Goal: Task Accomplishment & Management: Use online tool/utility

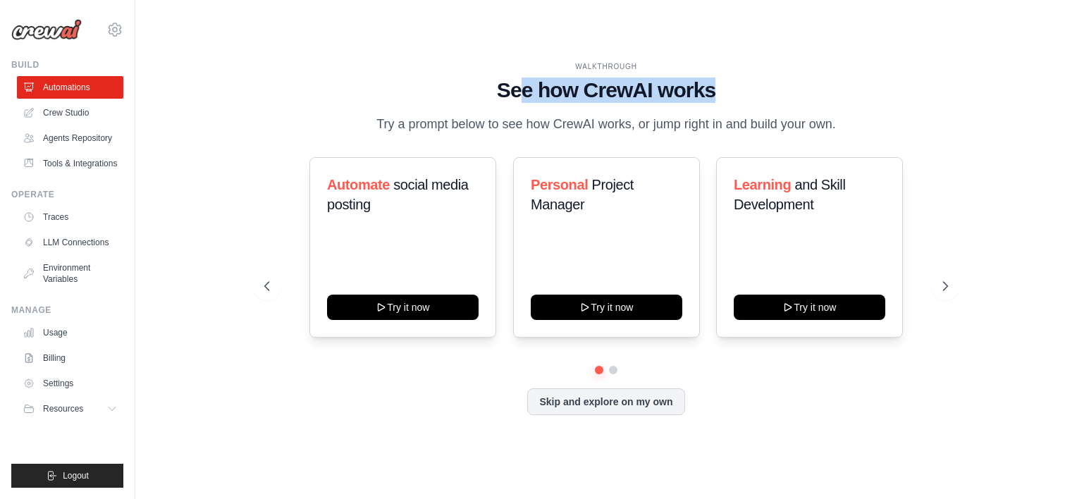
drag, startPoint x: 522, startPoint y: 87, endPoint x: 737, endPoint y: 87, distance: 215.0
click at [737, 87] on h1 "See how CrewAI works" at bounding box center [606, 90] width 684 height 25
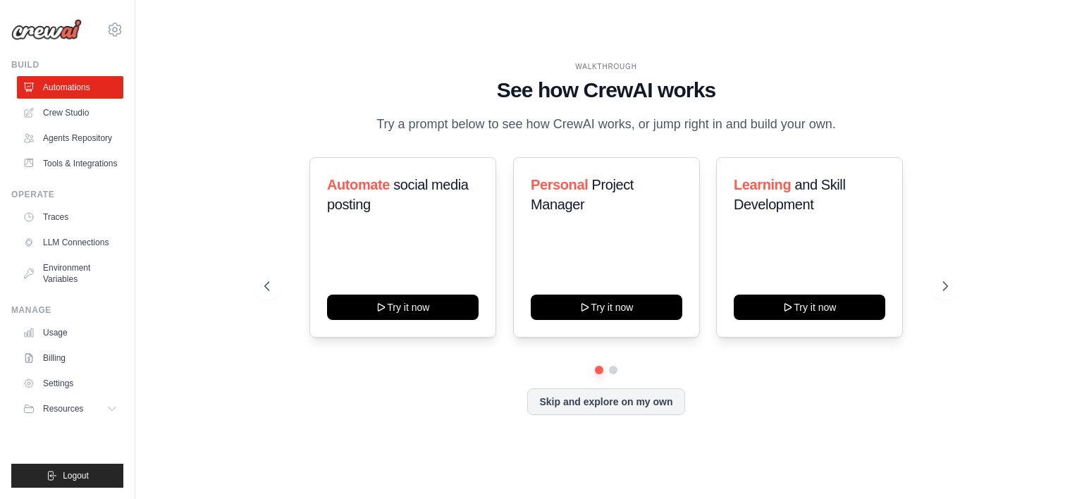
click at [422, 121] on p "Try a prompt below to see how CrewAI works, or jump right in and build your own." at bounding box center [606, 124] width 474 height 20
drag, startPoint x: 422, startPoint y: 121, endPoint x: 399, endPoint y: 130, distance: 25.0
click at [399, 130] on p "Try a prompt below to see how CrewAI works, or jump right in and build your own." at bounding box center [606, 124] width 474 height 20
drag, startPoint x: 376, startPoint y: 122, endPoint x: 866, endPoint y: 120, distance: 489.2
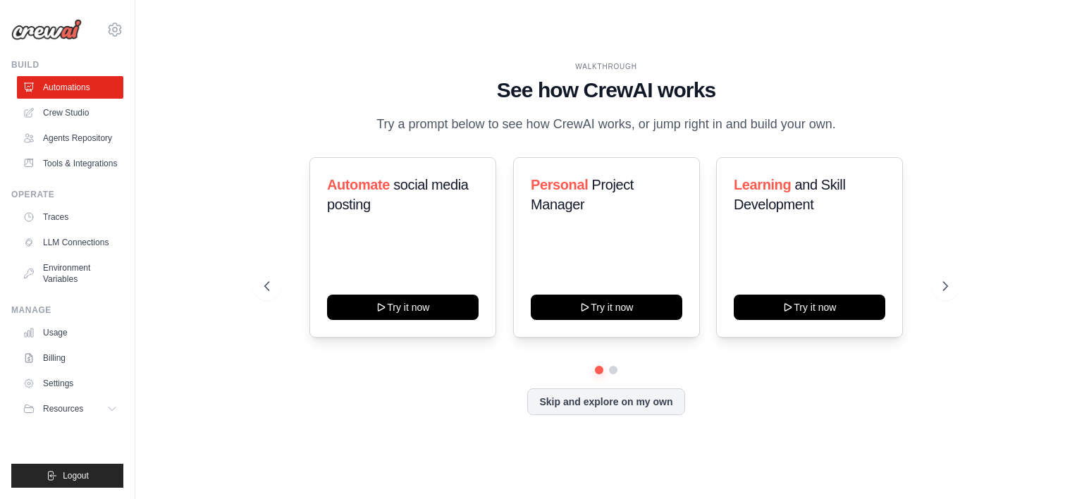
click at [866, 120] on div "WALKTHROUGH See how CrewAI works Try a prompt below to see how CrewAI works, or…" at bounding box center [606, 97] width 684 height 73
drag, startPoint x: 866, startPoint y: 120, endPoint x: 806, endPoint y: 120, distance: 59.2
click at [806, 120] on p "Try a prompt below to see how CrewAI works, or jump right in and build your own." at bounding box center [606, 124] width 474 height 20
drag, startPoint x: 384, startPoint y: 305, endPoint x: 326, endPoint y: 227, distance: 97.3
click at [288, 173] on div "Automate social media posting Try it now Personal Project Manager Try it now Le…" at bounding box center [606, 247] width 684 height 180
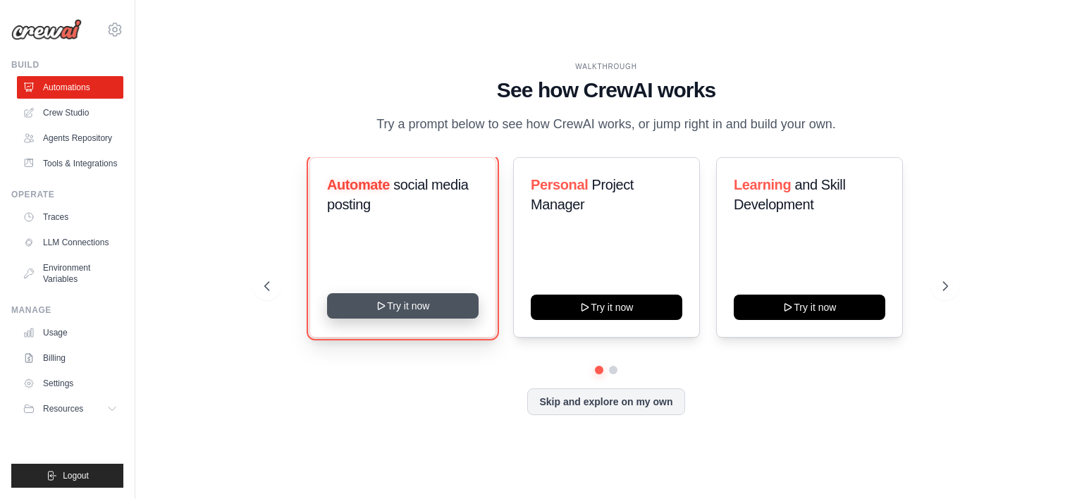
click at [395, 297] on button "Try it now" at bounding box center [403, 305] width 152 height 25
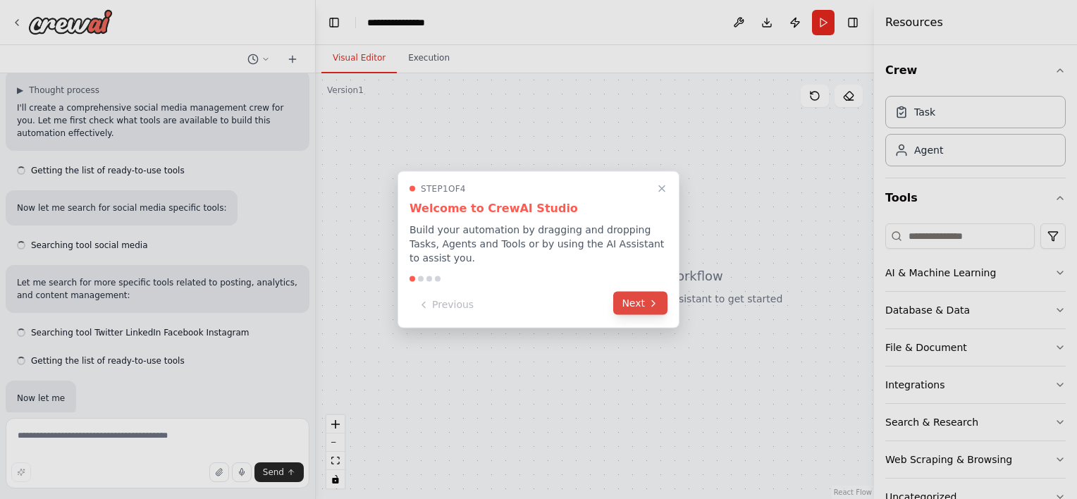
scroll to position [128, 0]
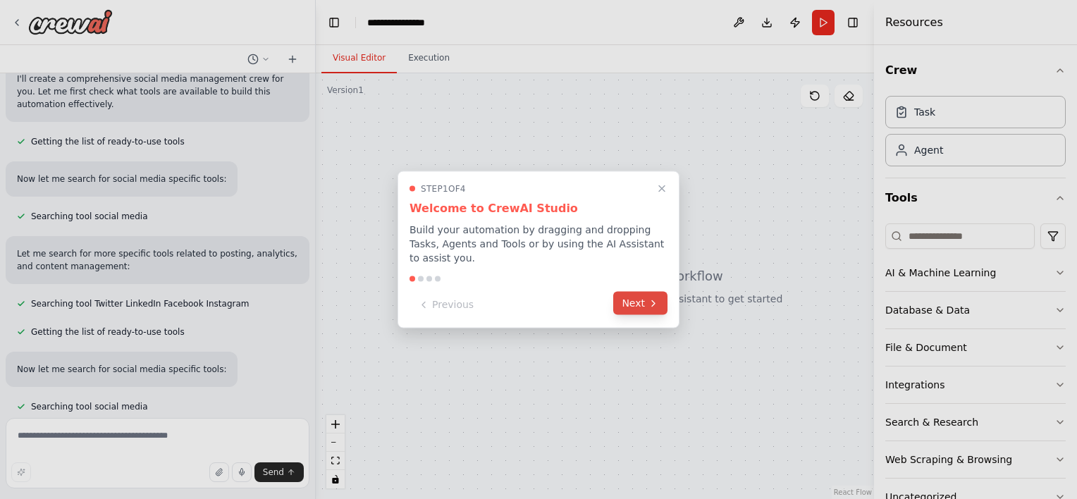
click at [652, 297] on icon at bounding box center [653, 302] width 11 height 11
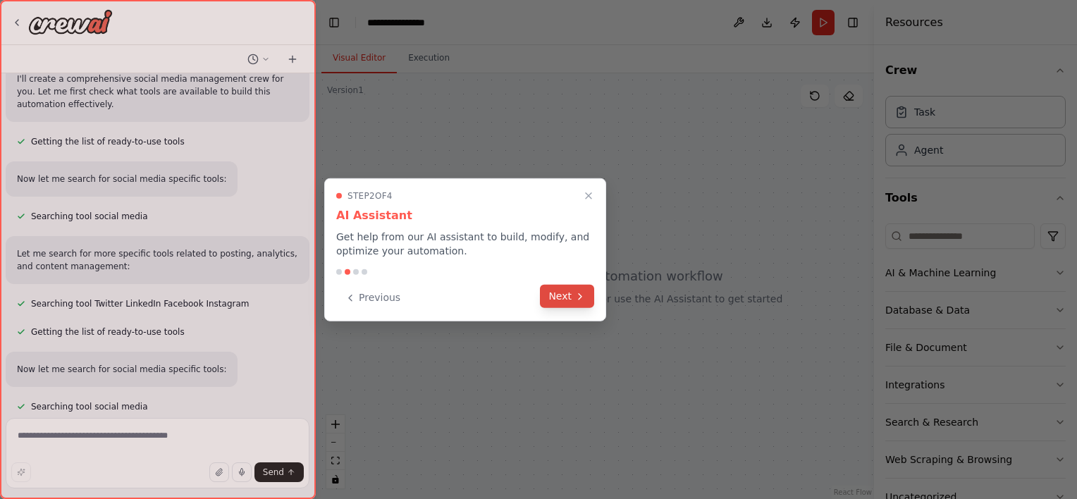
click at [571, 297] on button "Next" at bounding box center [567, 296] width 54 height 23
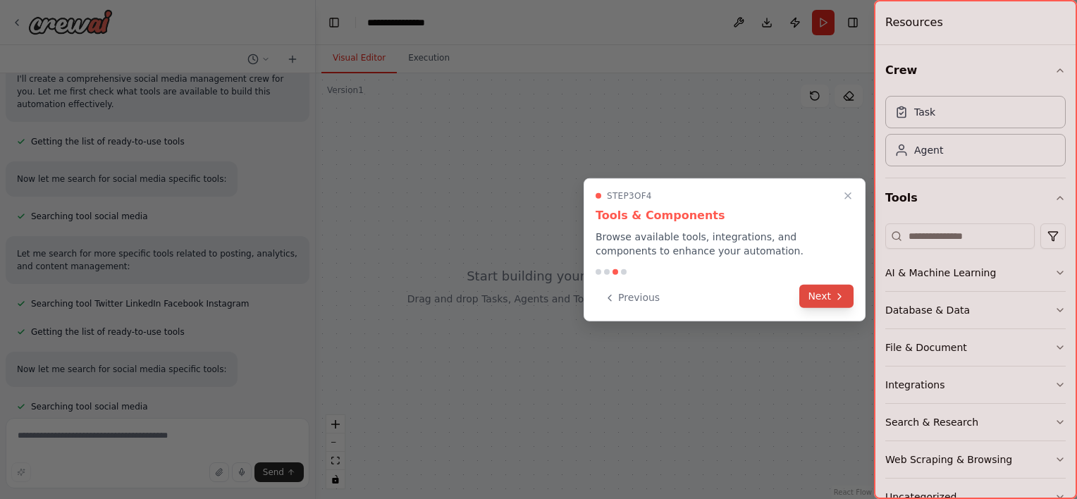
click at [836, 296] on icon at bounding box center [839, 295] width 11 height 11
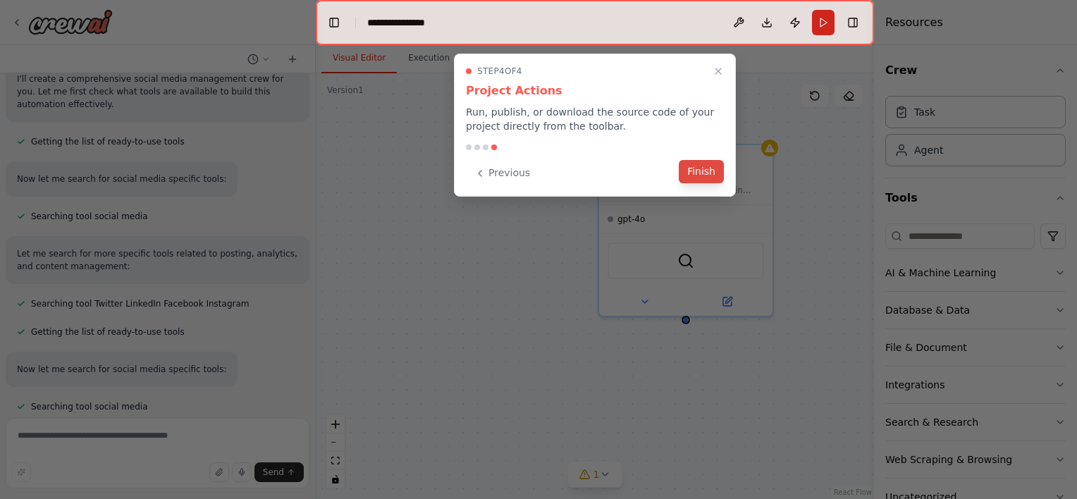
click at [699, 168] on button "Finish" at bounding box center [701, 171] width 45 height 23
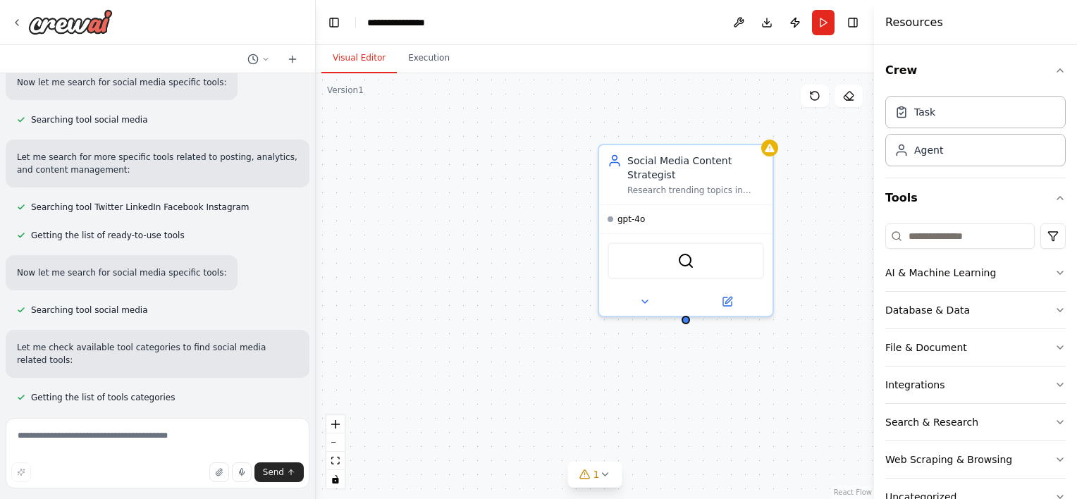
scroll to position [339, 0]
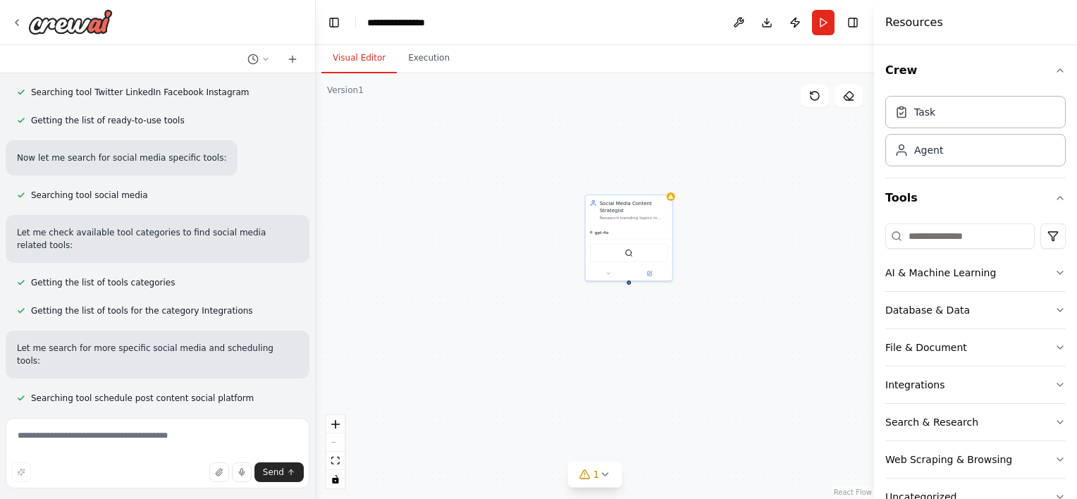
click at [429, 265] on div "Social Media Content Strategist Research trending topics in {industry}, analyze…" at bounding box center [595, 286] width 558 height 426
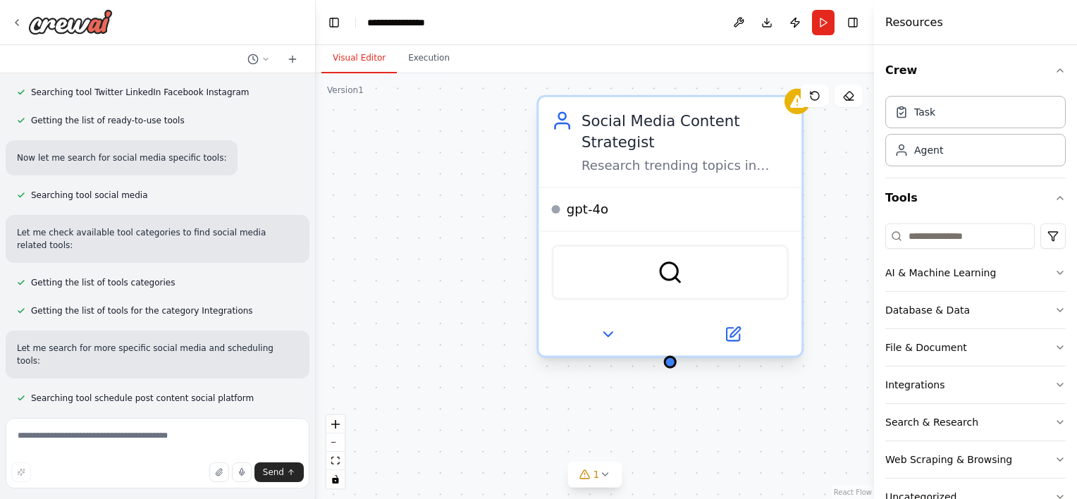
click at [637, 195] on div "gpt-4o" at bounding box center [670, 209] width 263 height 43
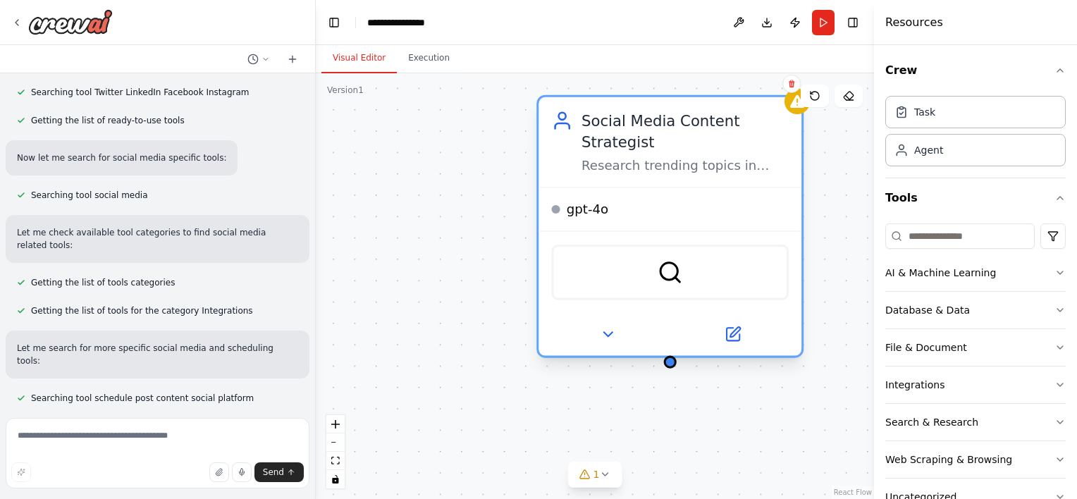
click at [650, 170] on div "Research trending topics in {industry}, analyze competitor content, and generat…" at bounding box center [685, 165] width 207 height 17
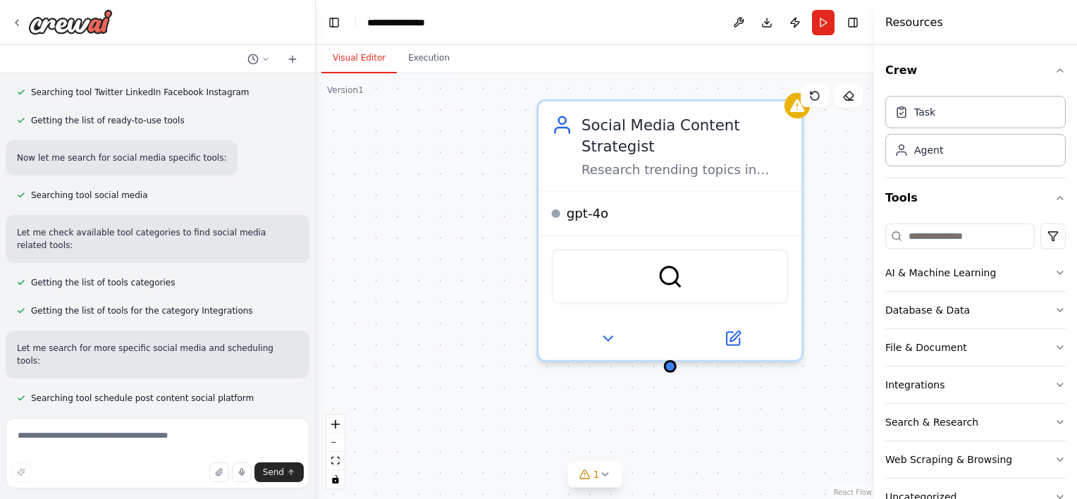
scroll to position [0, 0]
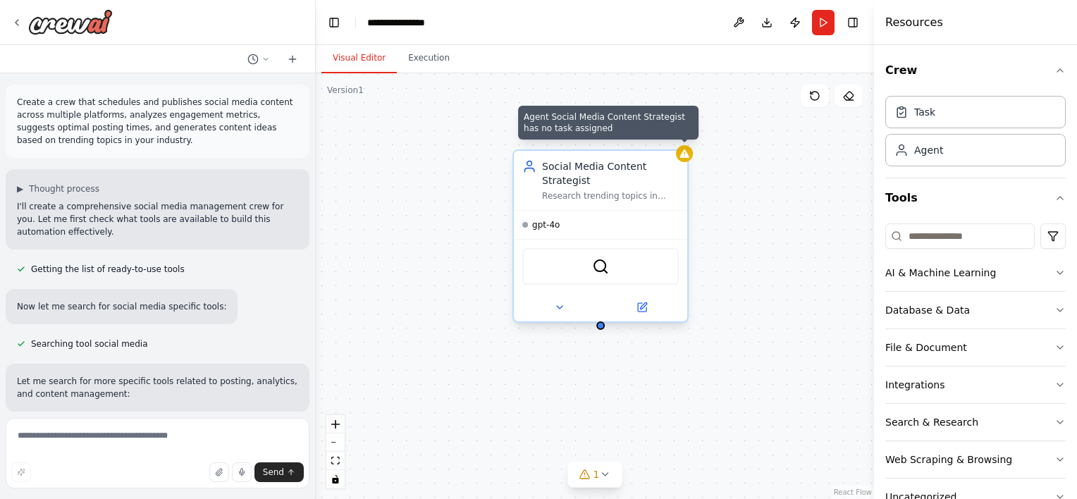
click at [688, 156] on icon at bounding box center [684, 153] width 9 height 8
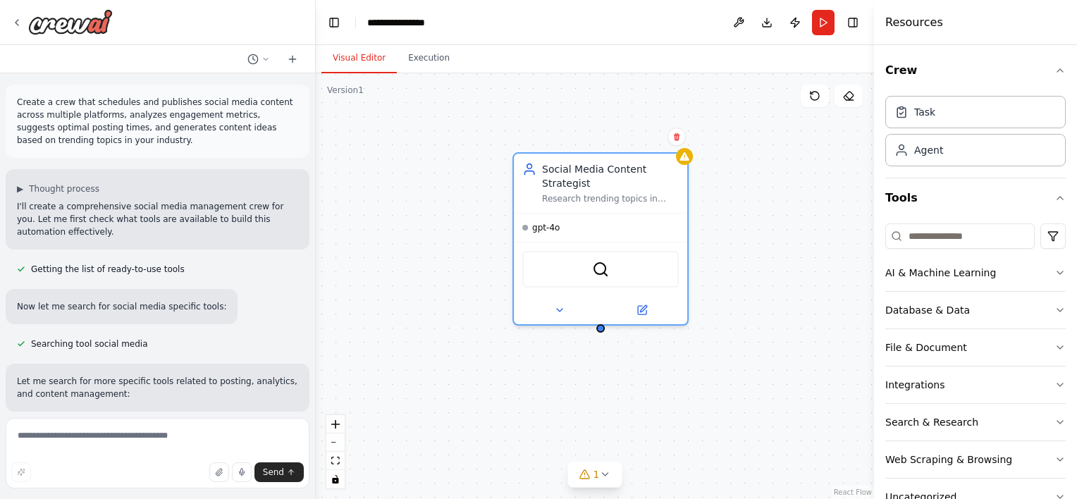
click at [719, 194] on div "Social Media Content Strategist Research trending topics in {industry}, analyze…" at bounding box center [595, 286] width 558 height 426
click at [587, 474] on icon at bounding box center [584, 474] width 11 height 11
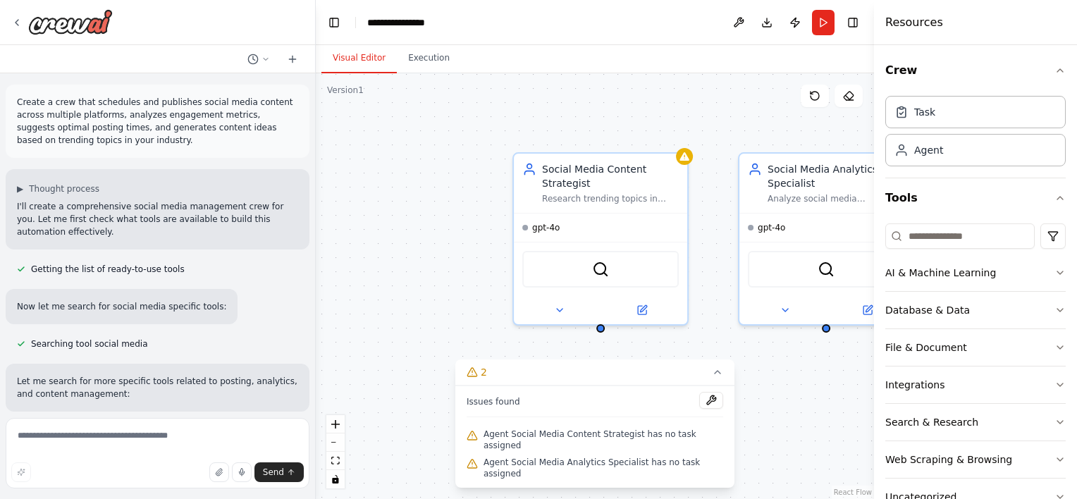
click at [434, 281] on div "Social Media Content Strategist Research trending topics in {industry}, analyze…" at bounding box center [595, 286] width 558 height 426
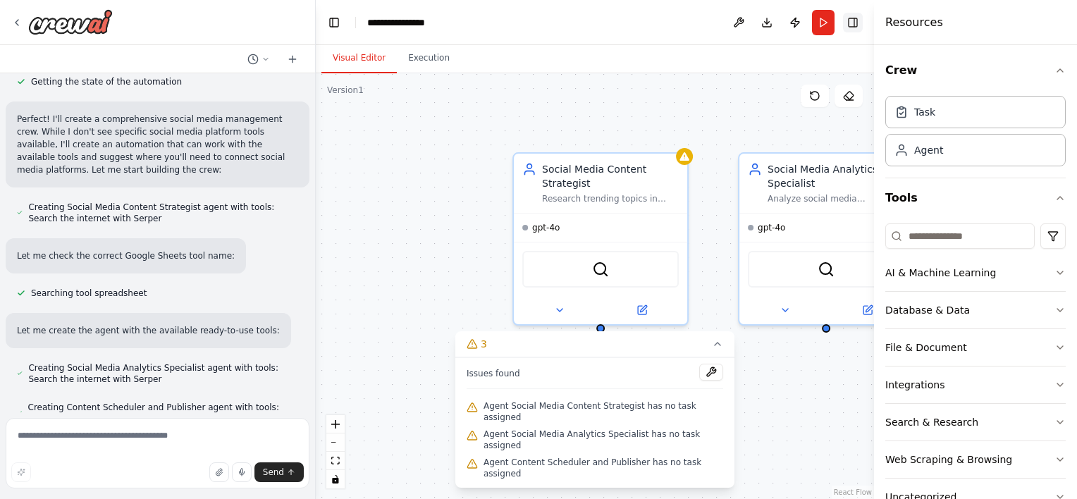
scroll to position [857, 0]
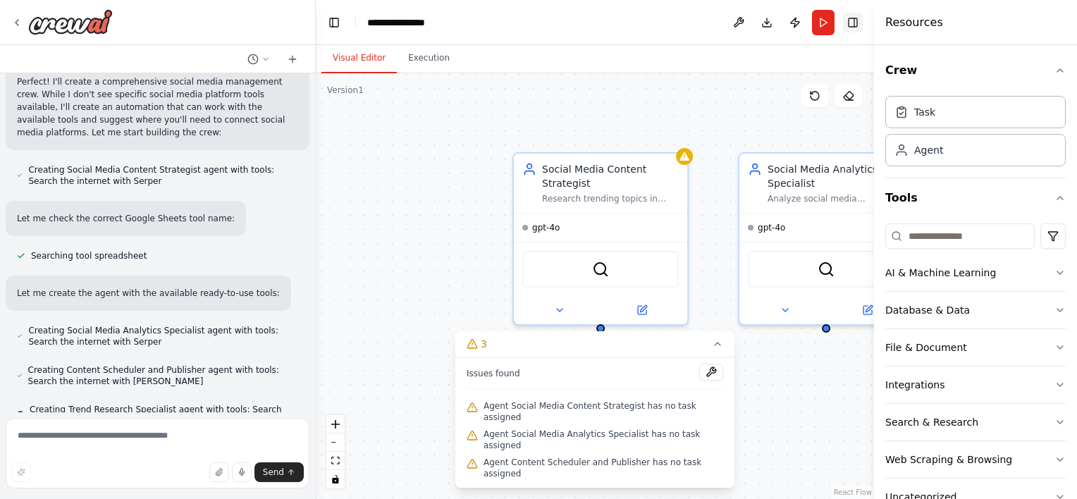
click at [852, 23] on button "Toggle Right Sidebar" at bounding box center [853, 23] width 20 height 20
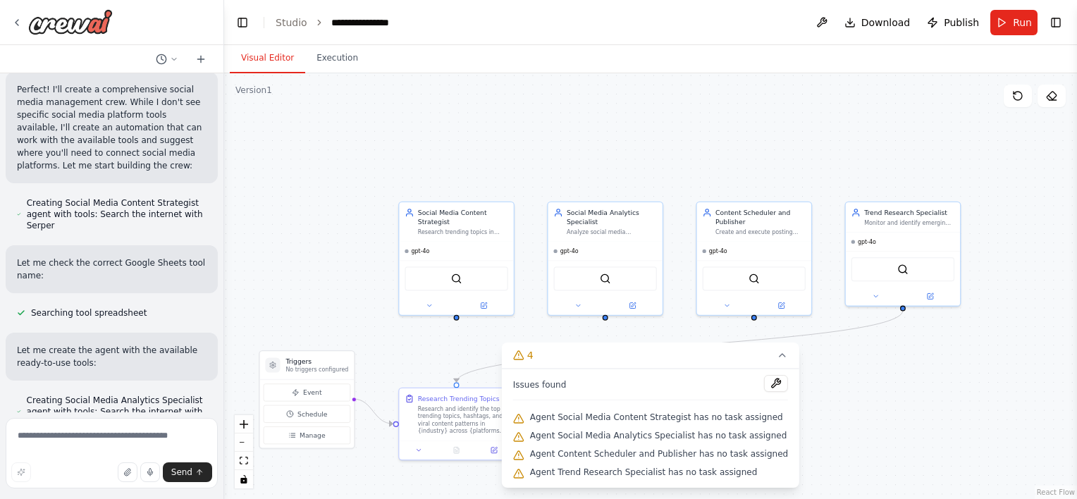
drag, startPoint x: 314, startPoint y: 256, endPoint x: 224, endPoint y: 254, distance: 89.5
click at [224, 254] on div "Create a crew that schedules and publishes social media content across multiple…" at bounding box center [538, 249] width 1077 height 499
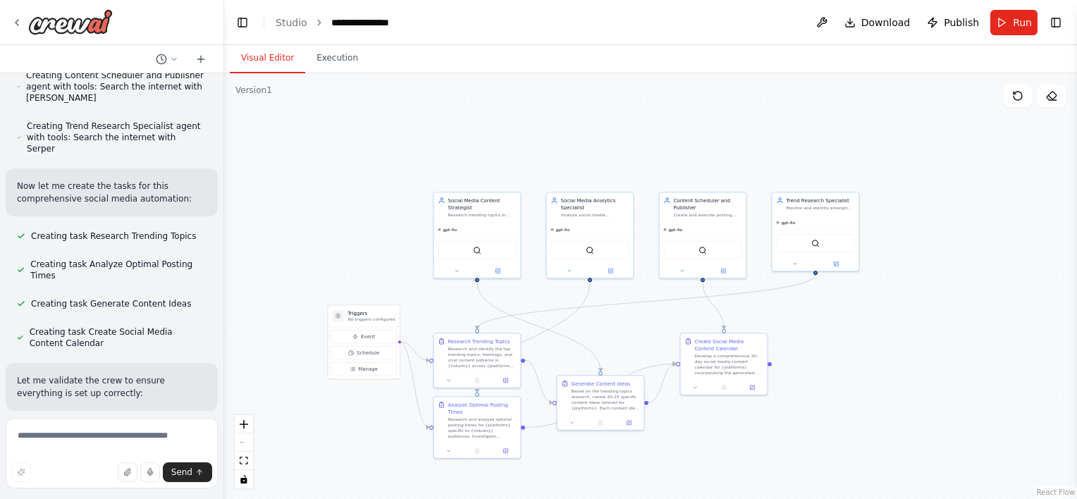
scroll to position [1380, 0]
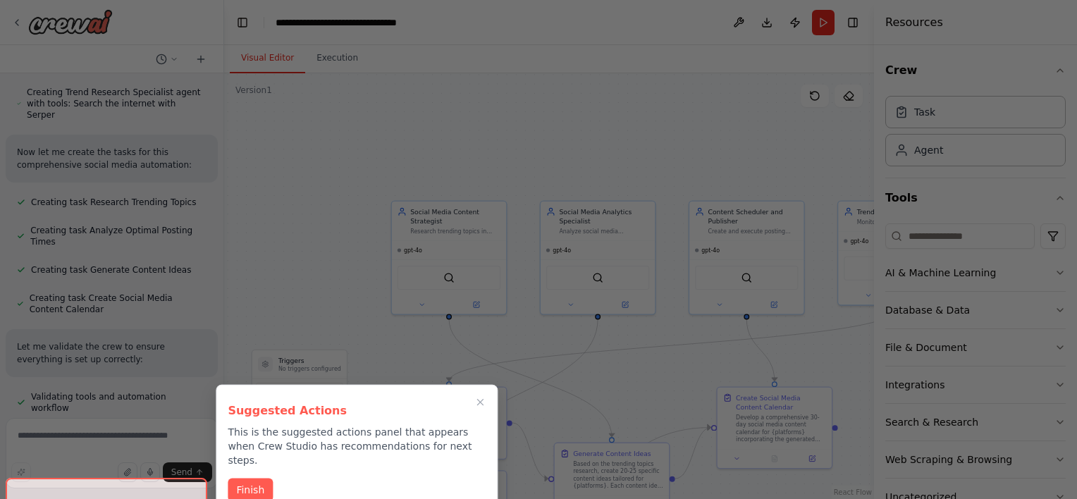
click at [609, 149] on div at bounding box center [538, 249] width 1077 height 499
click at [257, 477] on button "Finish" at bounding box center [250, 488] width 45 height 23
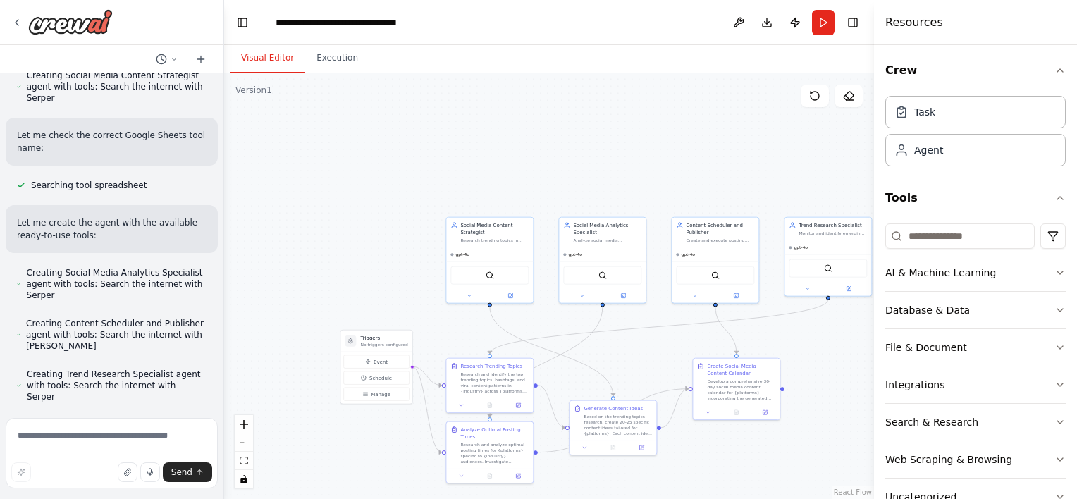
scroll to position [1559, 0]
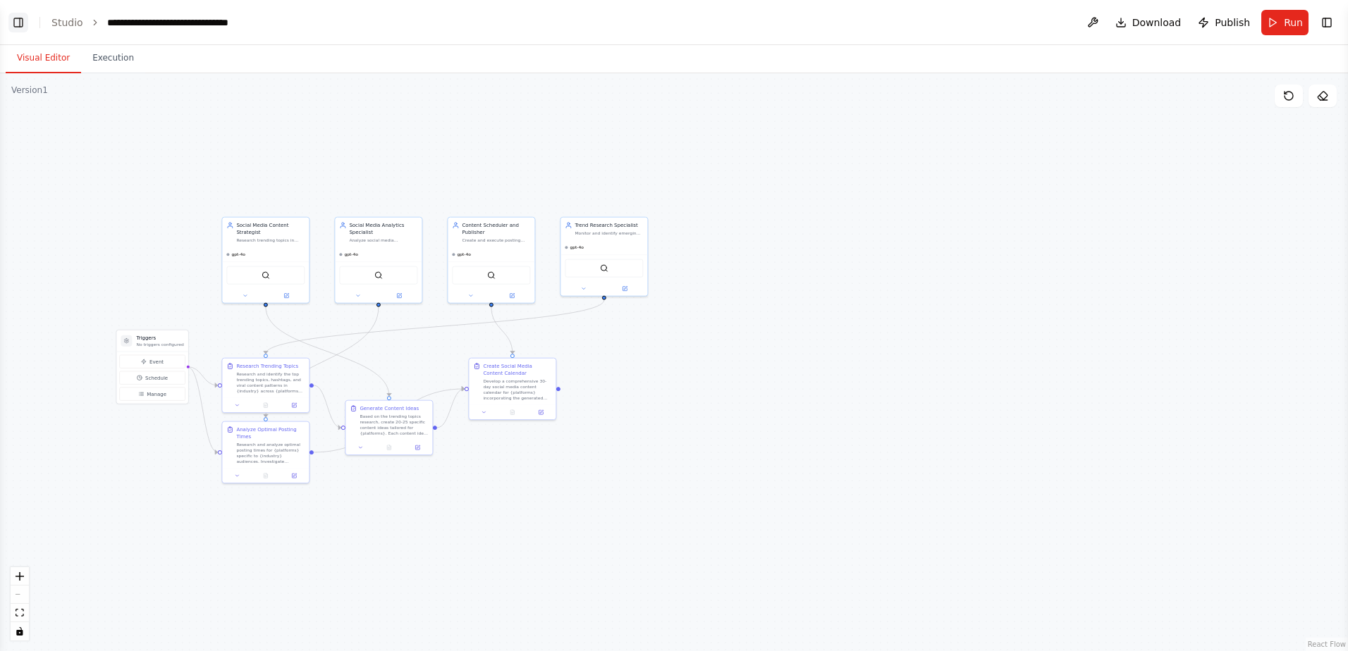
click at [22, 20] on button "Toggle Left Sidebar" at bounding box center [18, 23] width 20 height 20
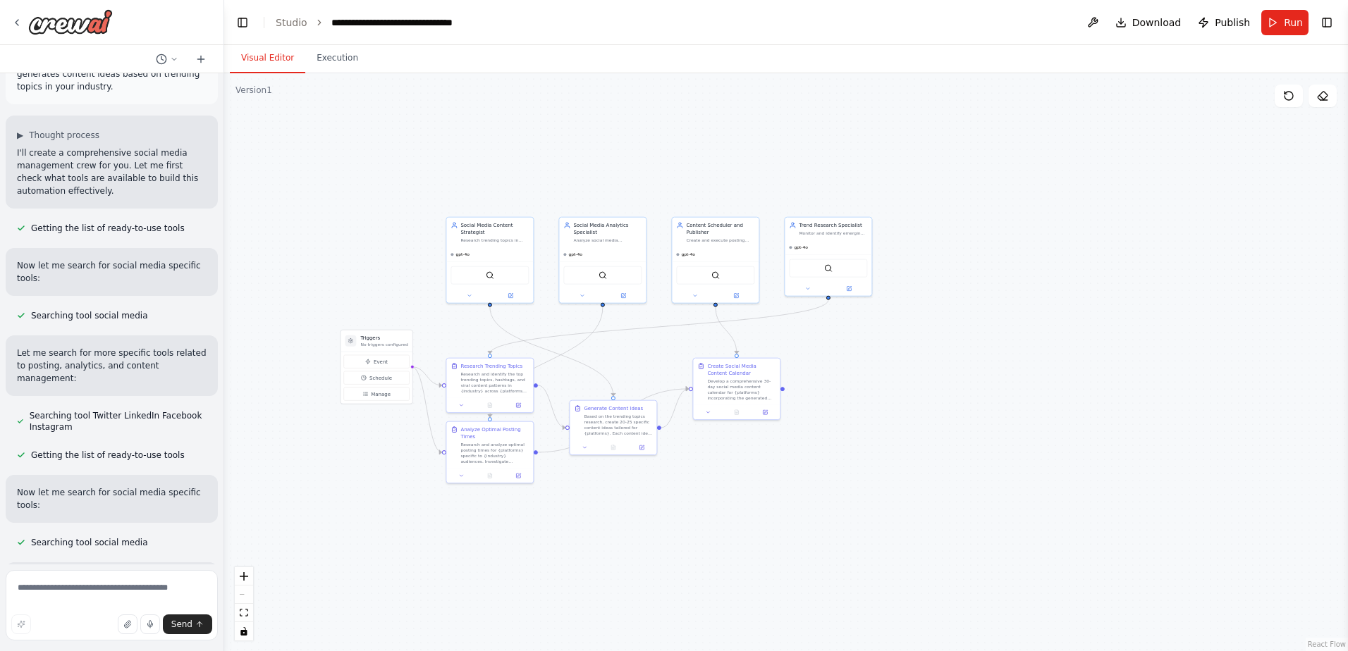
scroll to position [0, 0]
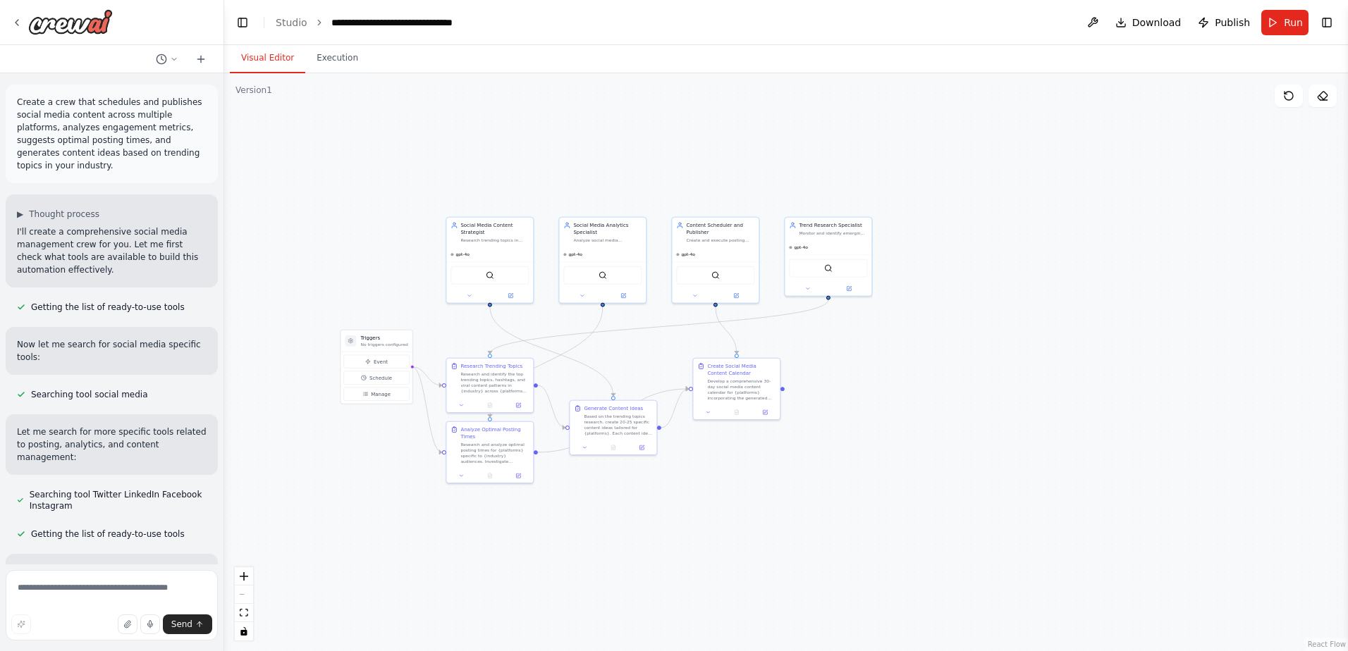
click at [168, 137] on p "Create a crew that schedules and publishes social media content across multiple…" at bounding box center [112, 134] width 190 height 76
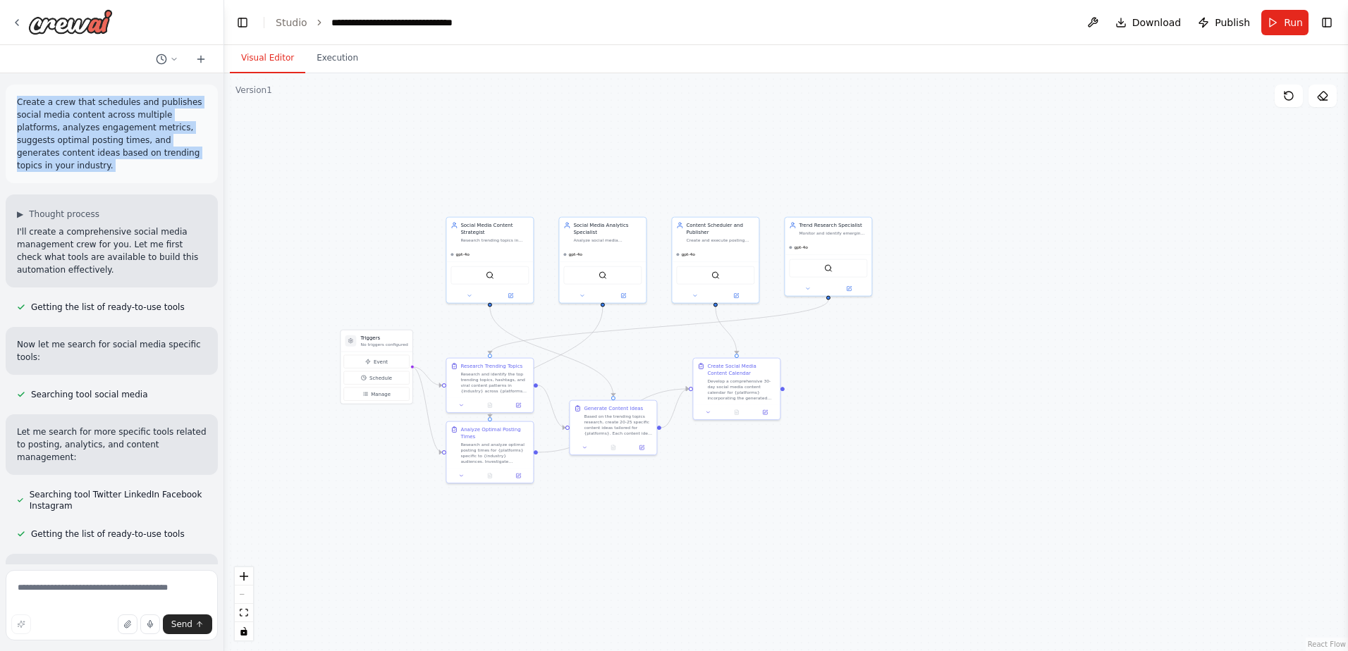
click at [168, 137] on p "Create a crew that schedules and publishes social media content across multiple…" at bounding box center [112, 134] width 190 height 76
copy p "Create a crew that schedules and publishes social media content across multiple…"
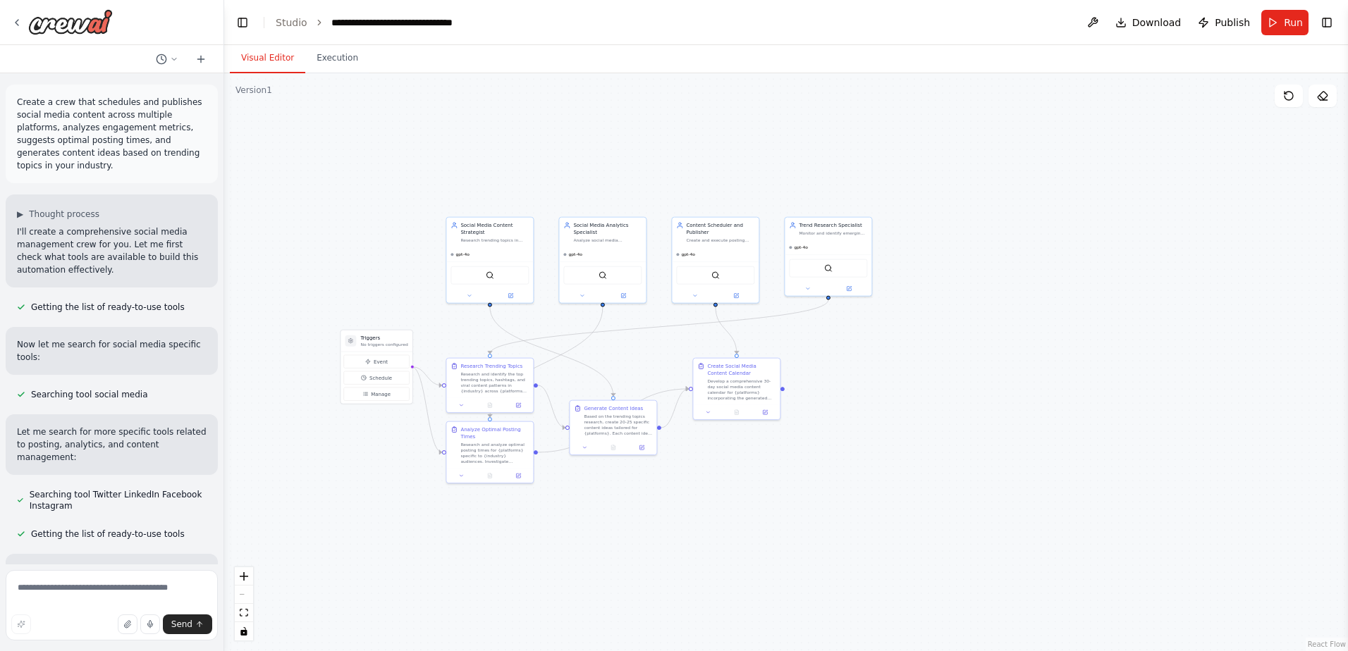
click at [76, 230] on p "I'll create a comprehensive social media management crew for you. Let me first …" at bounding box center [112, 251] width 190 height 51
copy div "I'll create a comprehensive social media management crew for you. Let me first …"
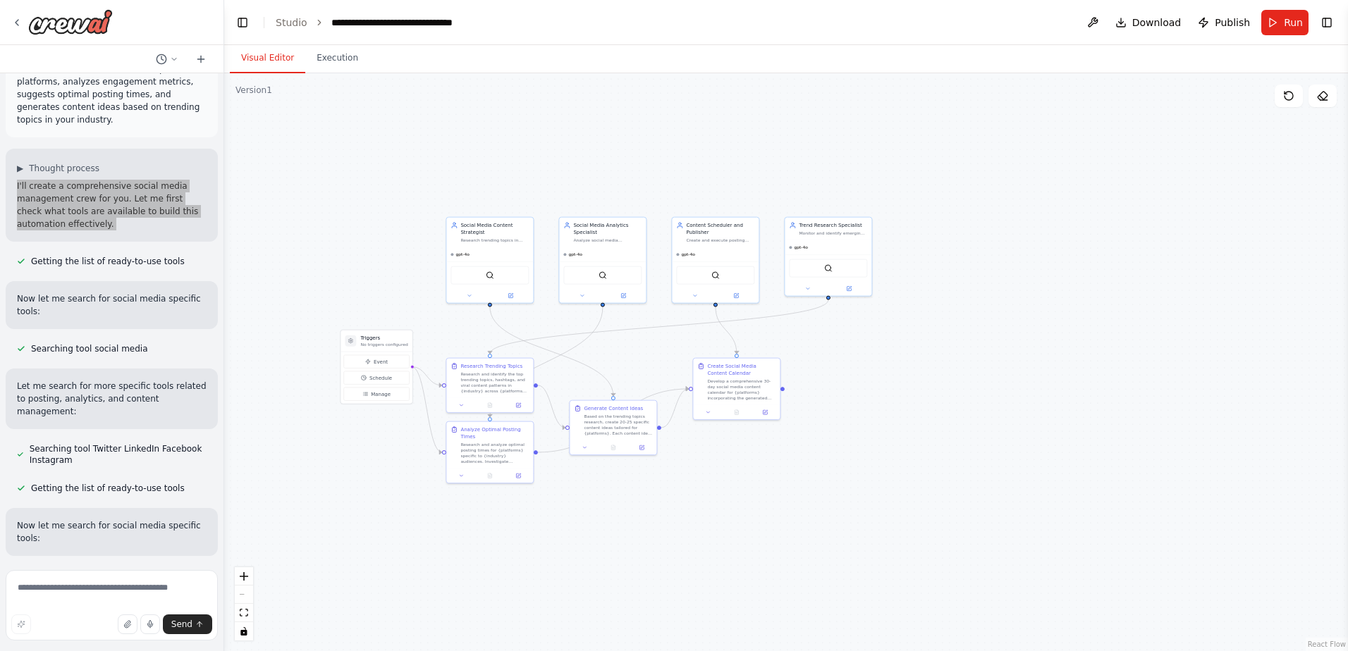
scroll to position [70, 0]
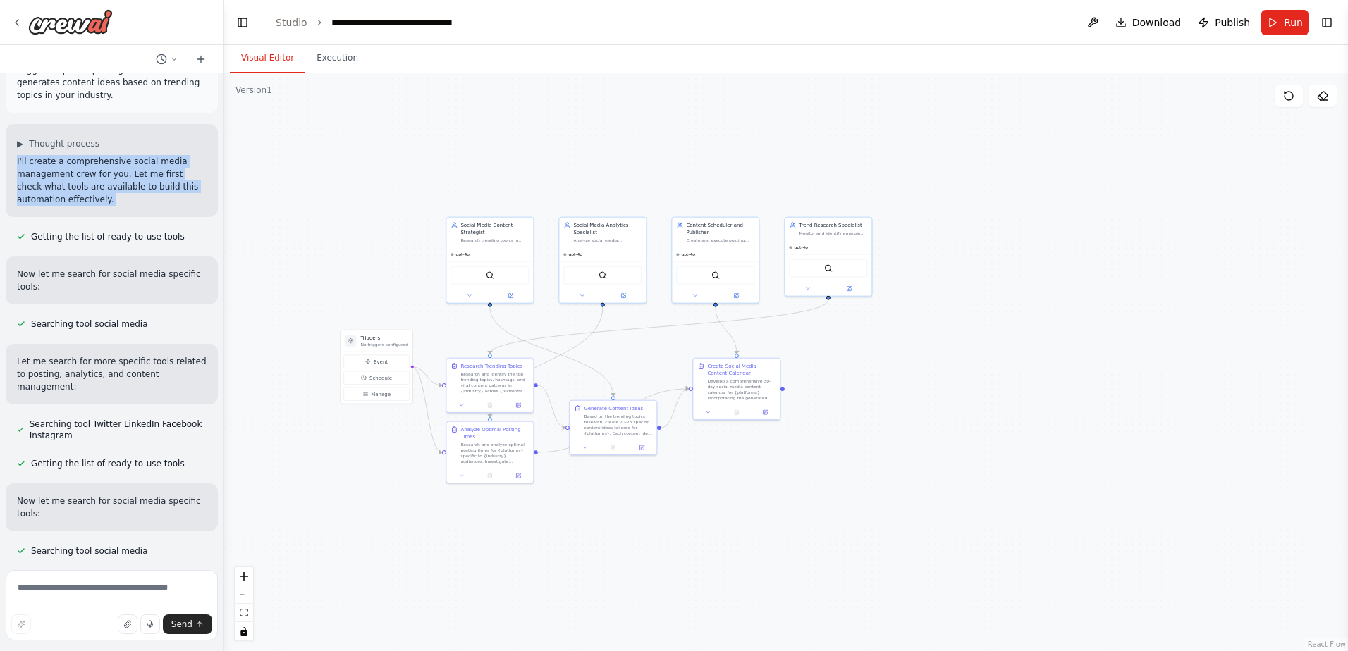
click at [105, 268] on p "Now let me search for social media specific tools:" at bounding box center [112, 280] width 190 height 25
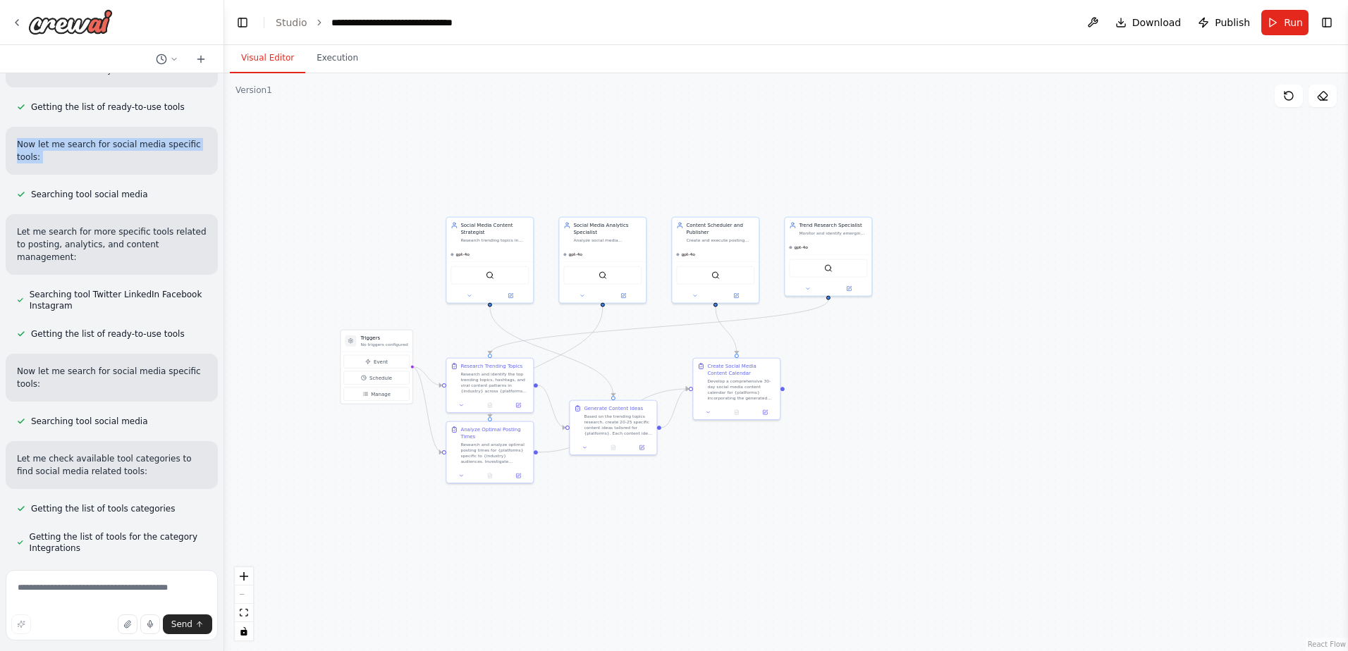
scroll to position [211, 0]
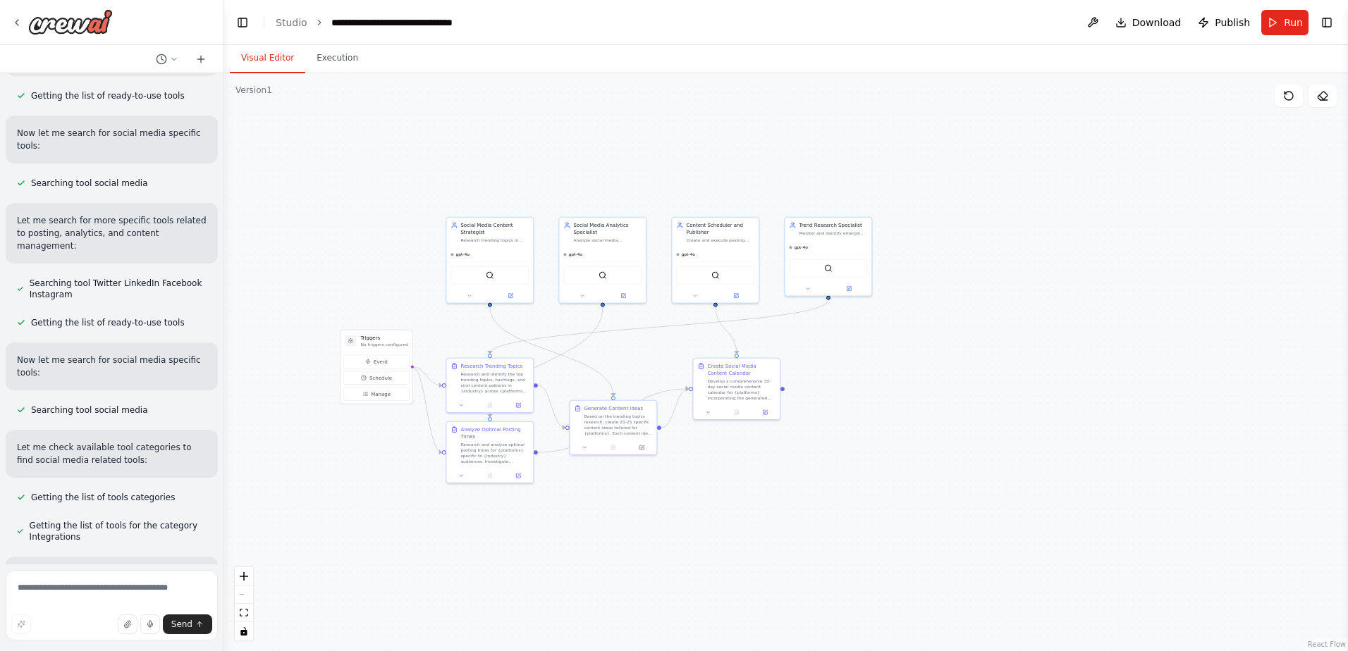
click at [97, 223] on p "Let me search for more specific tools related to posting, analytics, and conten…" at bounding box center [112, 233] width 190 height 38
drag, startPoint x: 97, startPoint y: 223, endPoint x: 69, endPoint y: 218, distance: 28.6
click at [69, 218] on p "Let me search for more specific tools related to posting, analytics, and conten…" at bounding box center [112, 233] width 190 height 38
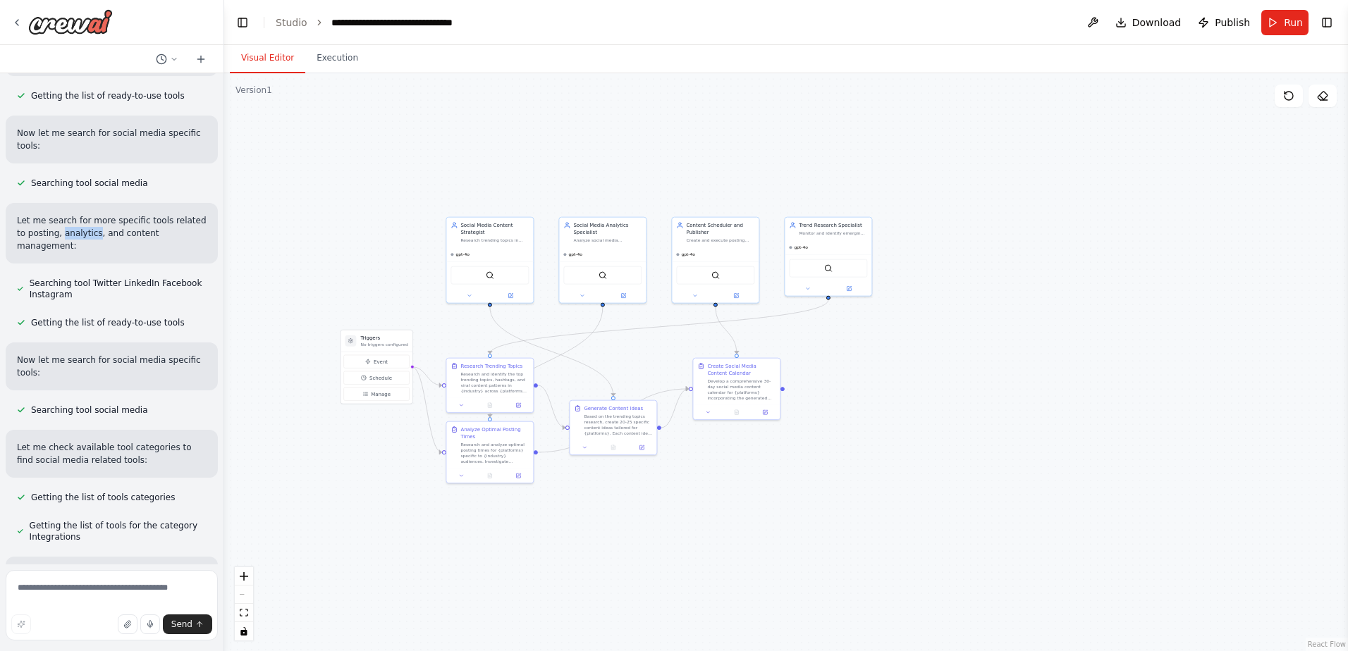
click at [69, 218] on p "Let me search for more specific tools related to posting, analytics, and conten…" at bounding box center [112, 233] width 190 height 38
drag, startPoint x: 69, startPoint y: 218, endPoint x: 61, endPoint y: 219, distance: 8.6
click at [61, 219] on p "Let me search for more specific tools related to posting, analytics, and conten…" at bounding box center [112, 233] width 190 height 38
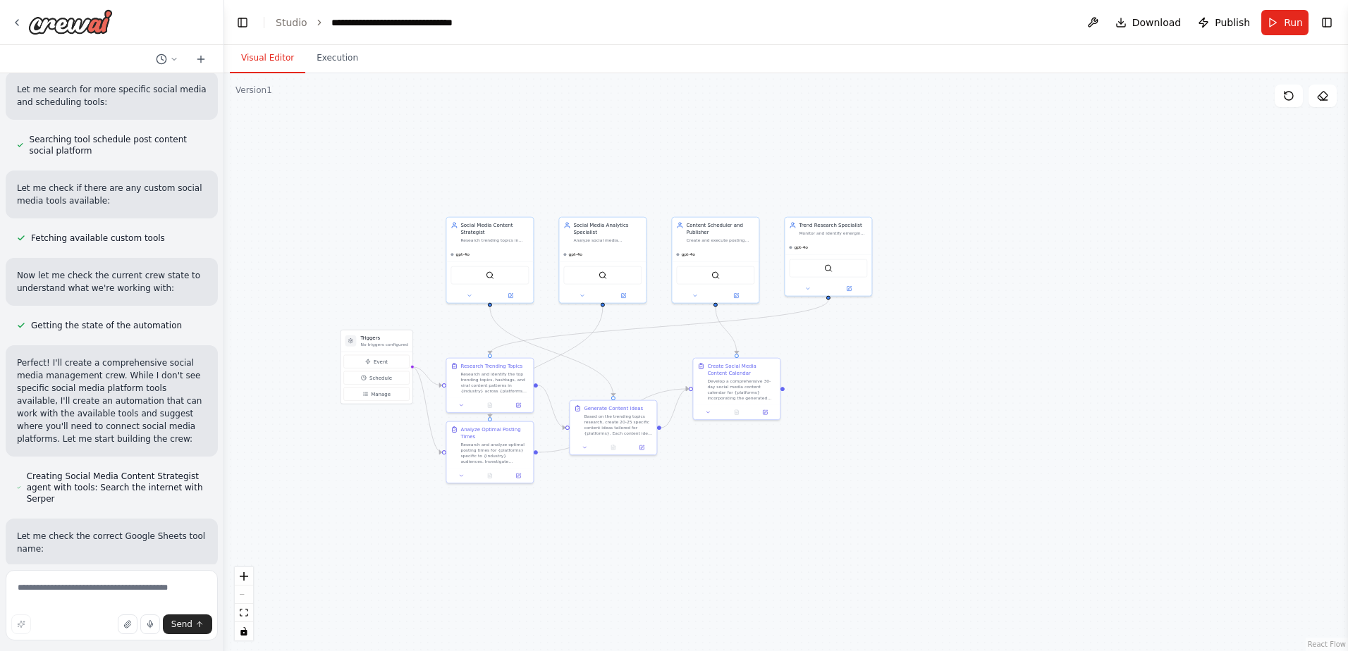
scroll to position [705, 0]
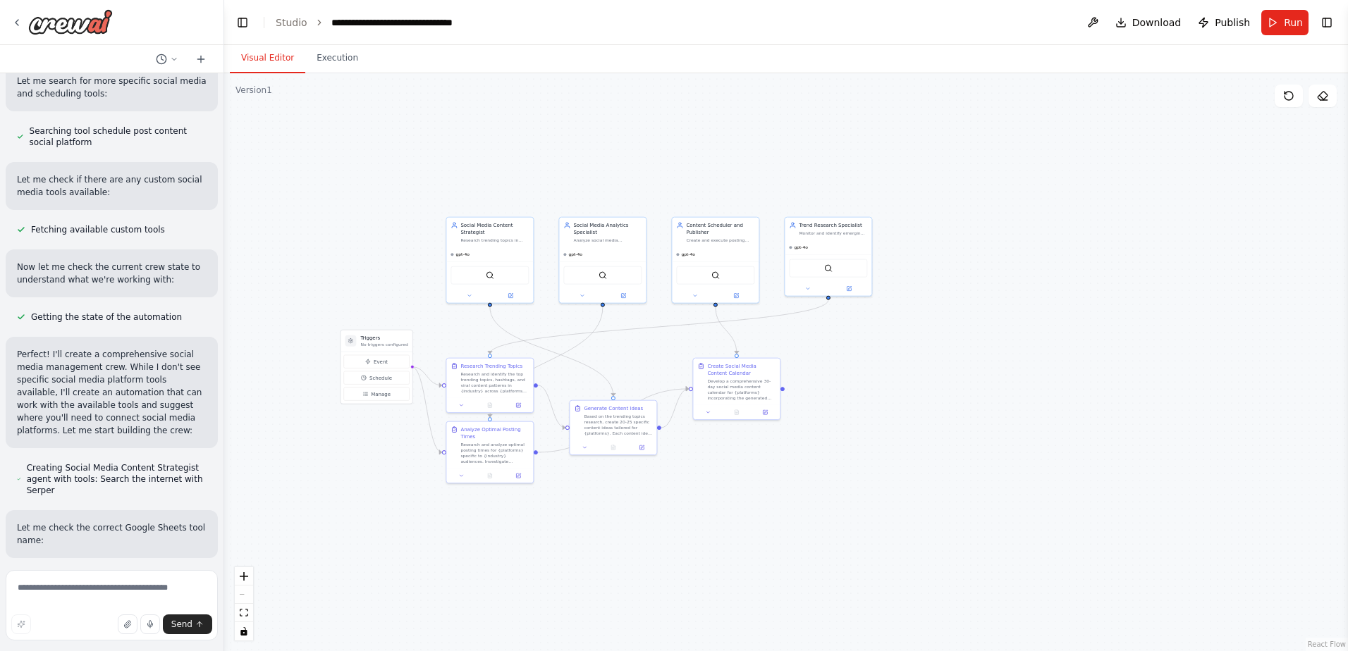
click at [73, 348] on p "Perfect! I'll create a comprehensive social media management crew. While I don'…" at bounding box center [112, 392] width 190 height 89
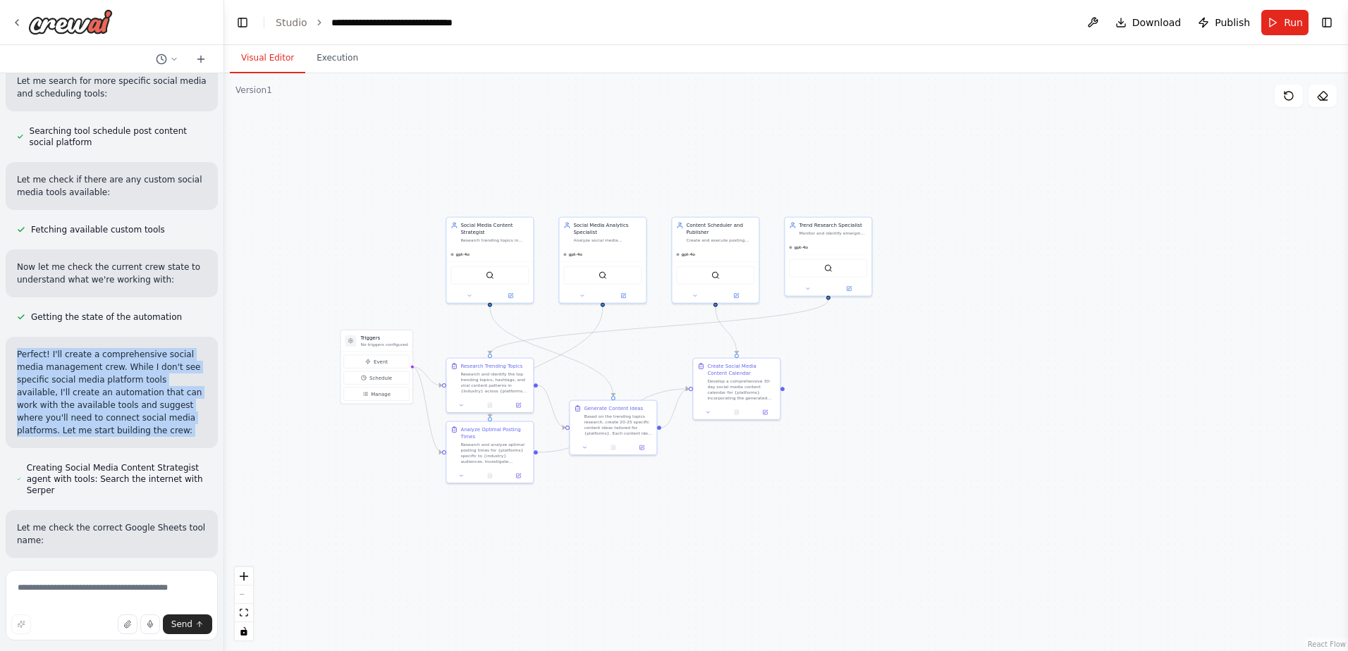
click at [73, 348] on p "Perfect! I'll create a comprehensive social media management crew. While I don'…" at bounding box center [112, 392] width 190 height 89
copy div "Perfect! I'll create a comprehensive social media management crew. While I don'…"
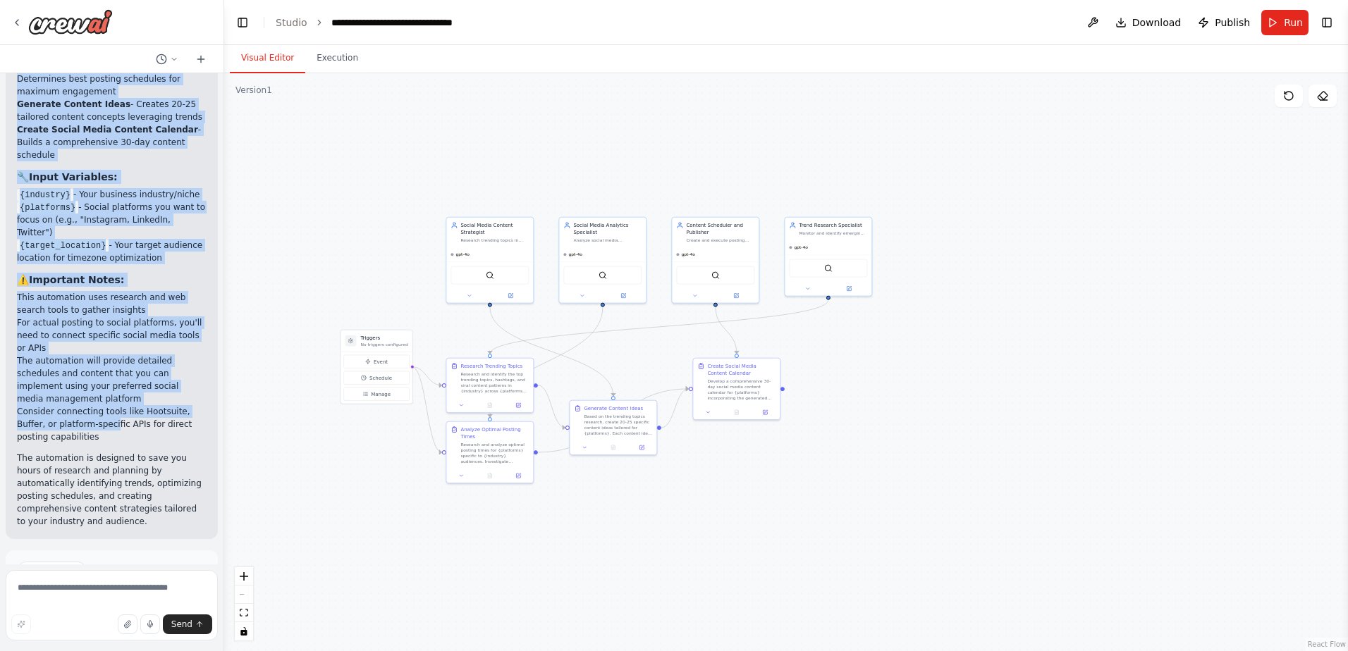
scroll to position [2178, 0]
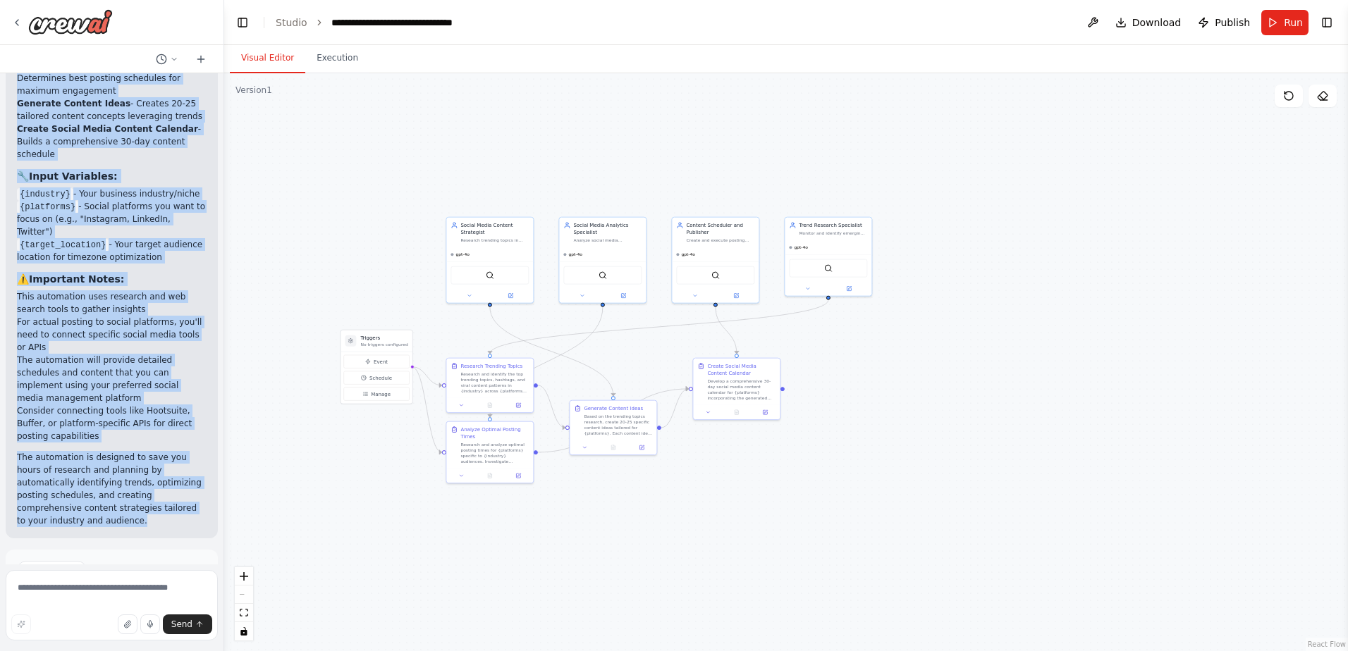
drag, startPoint x: 25, startPoint y: 185, endPoint x: 199, endPoint y: 434, distance: 303.1
click at [199, 434] on div "Your Social Media Management Automation is Ready! 🚀 I've created a comprehensiv…" at bounding box center [112, 133] width 212 height 811
copy div "Lore Ipsumd Sitam Consectetu Adipiscing el Seddo! 🚀 E'te incidid u laboreetdolo…"
drag, startPoint x: 488, startPoint y: 229, endPoint x: 384, endPoint y: 147, distance: 132.0
click at [384, 147] on div "Social Media Content Strategist" at bounding box center [389, 143] width 68 height 14
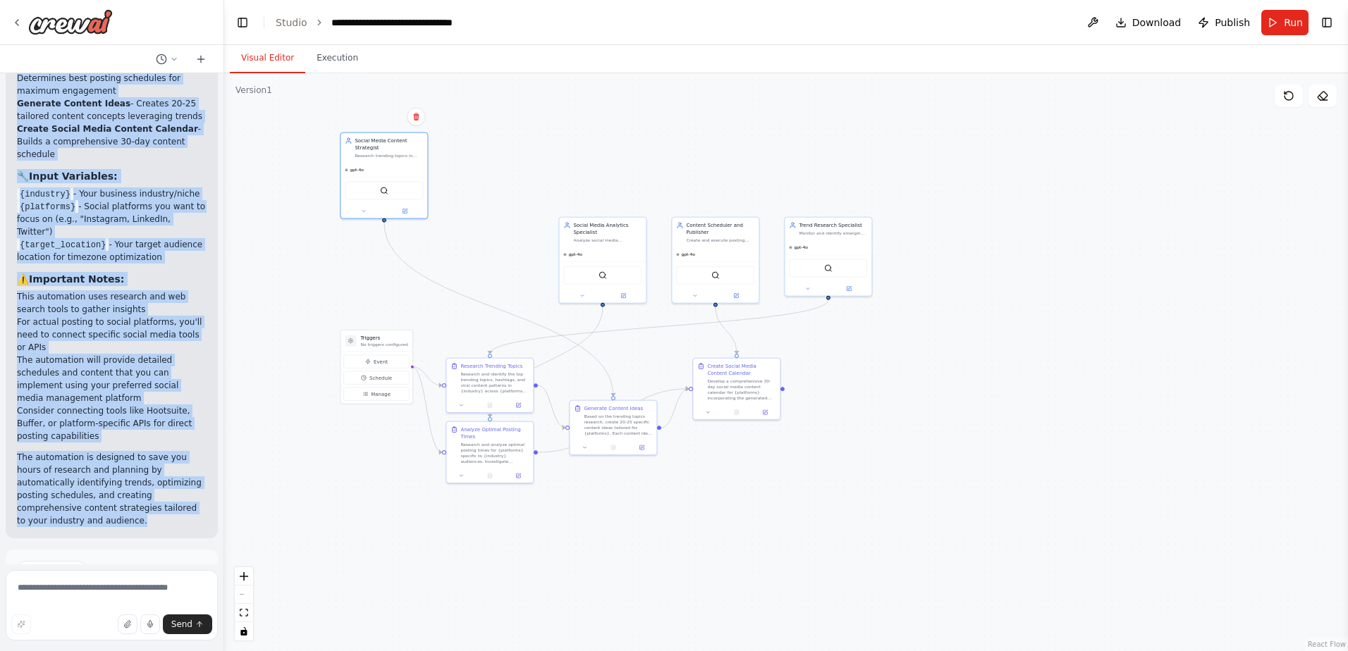
click at [181, 200] on div "Your Social Media Management Automation is Ready! 🚀 I've created a comprehensiv…" at bounding box center [112, 133] width 190 height 788
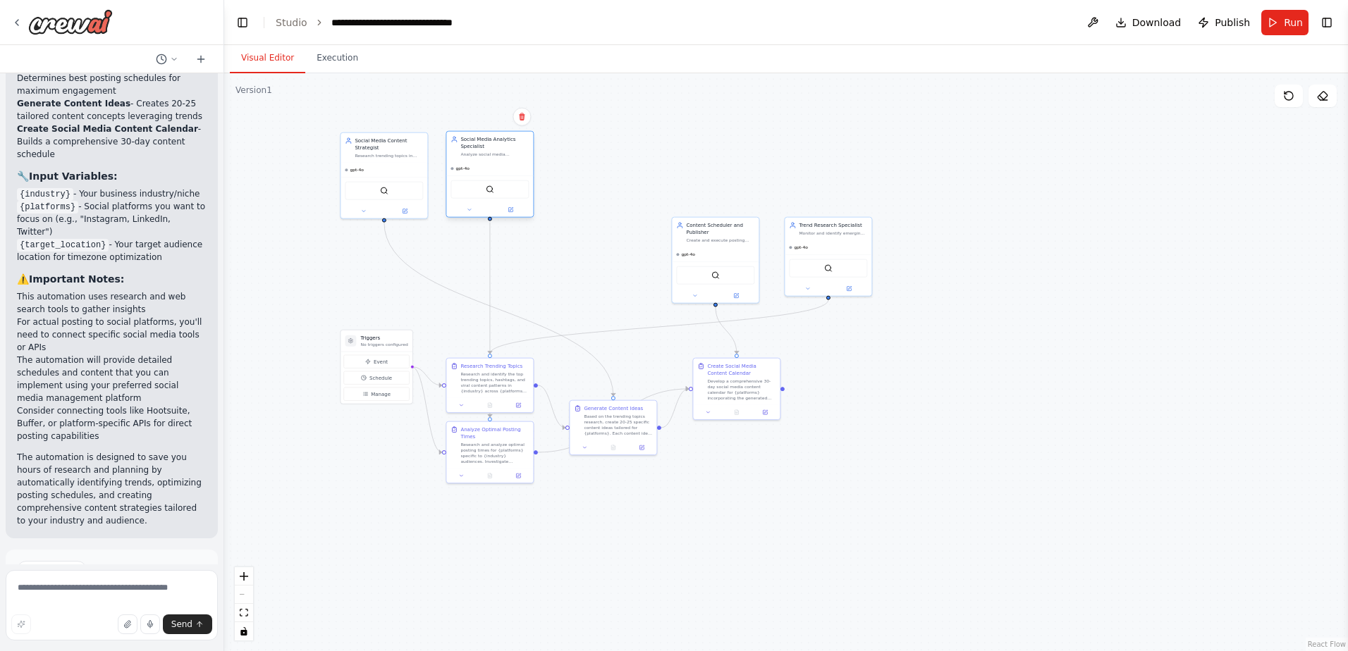
drag, startPoint x: 597, startPoint y: 237, endPoint x: 479, endPoint y: 151, distance: 146.4
click at [479, 152] on div "Analyze social media performance metrics, track engagement patterns, and identi…" at bounding box center [494, 155] width 68 height 6
drag, startPoint x: 707, startPoint y: 230, endPoint x: 579, endPoint y: 146, distance: 152.7
click at [579, 146] on div "Content Scheduler and Publisher" at bounding box center [593, 143] width 68 height 14
drag, startPoint x: 825, startPoint y: 235, endPoint x: 689, endPoint y: 148, distance: 162.3
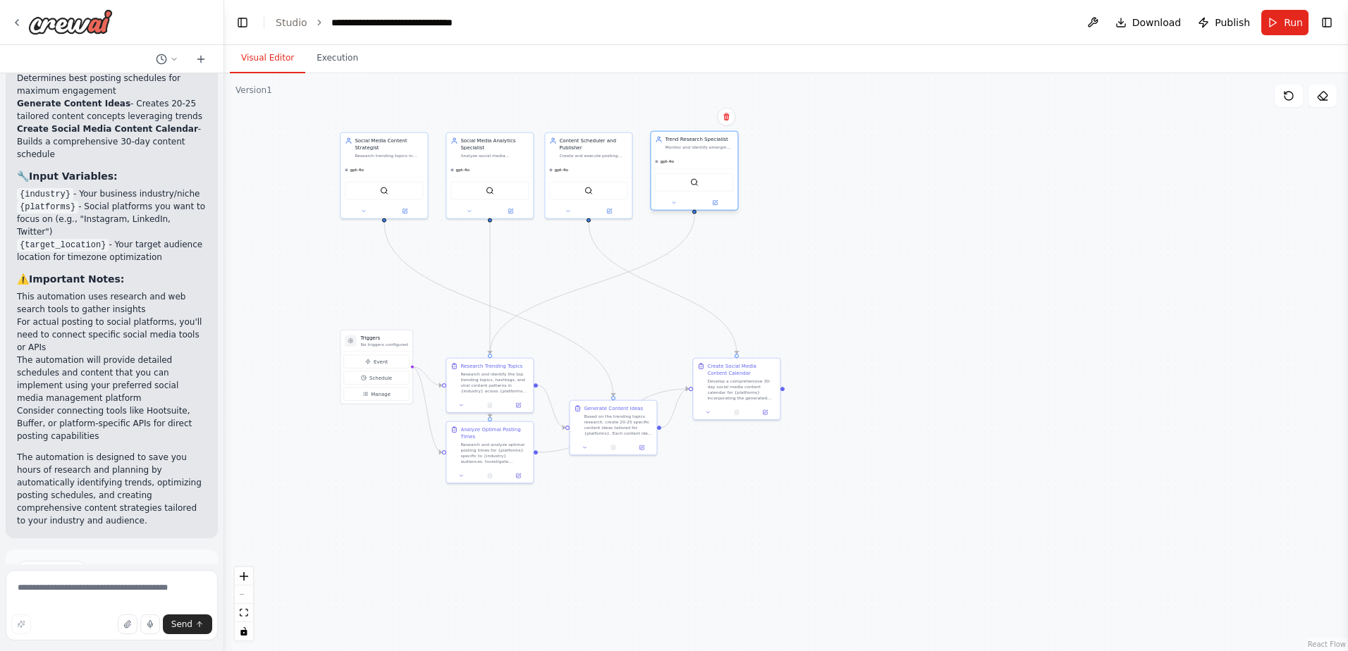
click at [689, 148] on div "Trend Research Specialist Monitor and identify emerging trends in {industry}, t…" at bounding box center [694, 143] width 87 height 23
drag, startPoint x: 508, startPoint y: 375, endPoint x: 516, endPoint y: 359, distance: 18.0
click at [516, 359] on div "Research and identify the top trending topics, hashtags, and viral content patt…" at bounding box center [501, 367] width 68 height 23
drag, startPoint x: 391, startPoint y: 344, endPoint x: 333, endPoint y: 377, distance: 67.2
click at [333, 377] on p "No triggers configured" at bounding box center [327, 380] width 47 height 6
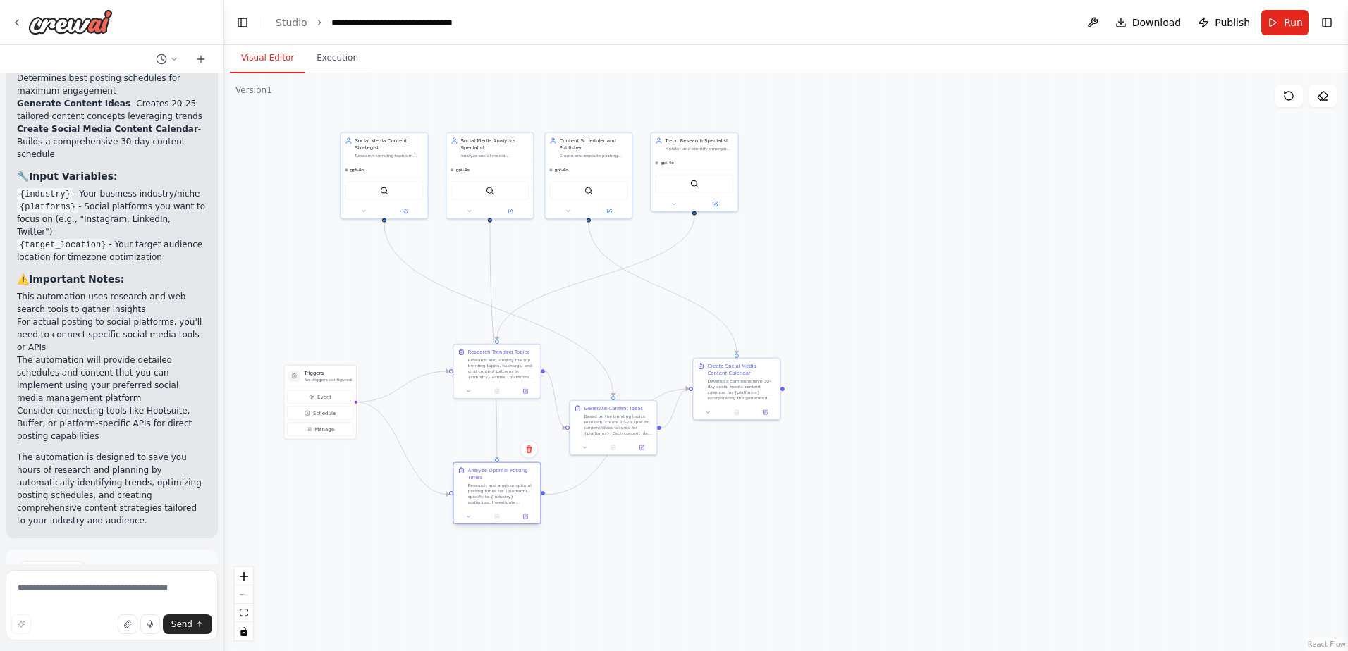
drag, startPoint x: 486, startPoint y: 434, endPoint x: 491, endPoint y: 473, distance: 39.9
click at [491, 473] on div "Analyze Optimal Posting Times" at bounding box center [501, 474] width 68 height 14
drag, startPoint x: 487, startPoint y: 357, endPoint x: 460, endPoint y: 380, distance: 35.0
click at [460, 377] on div "Research and identify the top trending topics, hashtags, and viral content patt…" at bounding box center [473, 388] width 68 height 23
drag, startPoint x: 601, startPoint y: 414, endPoint x: 601, endPoint y: 326, distance: 87.4
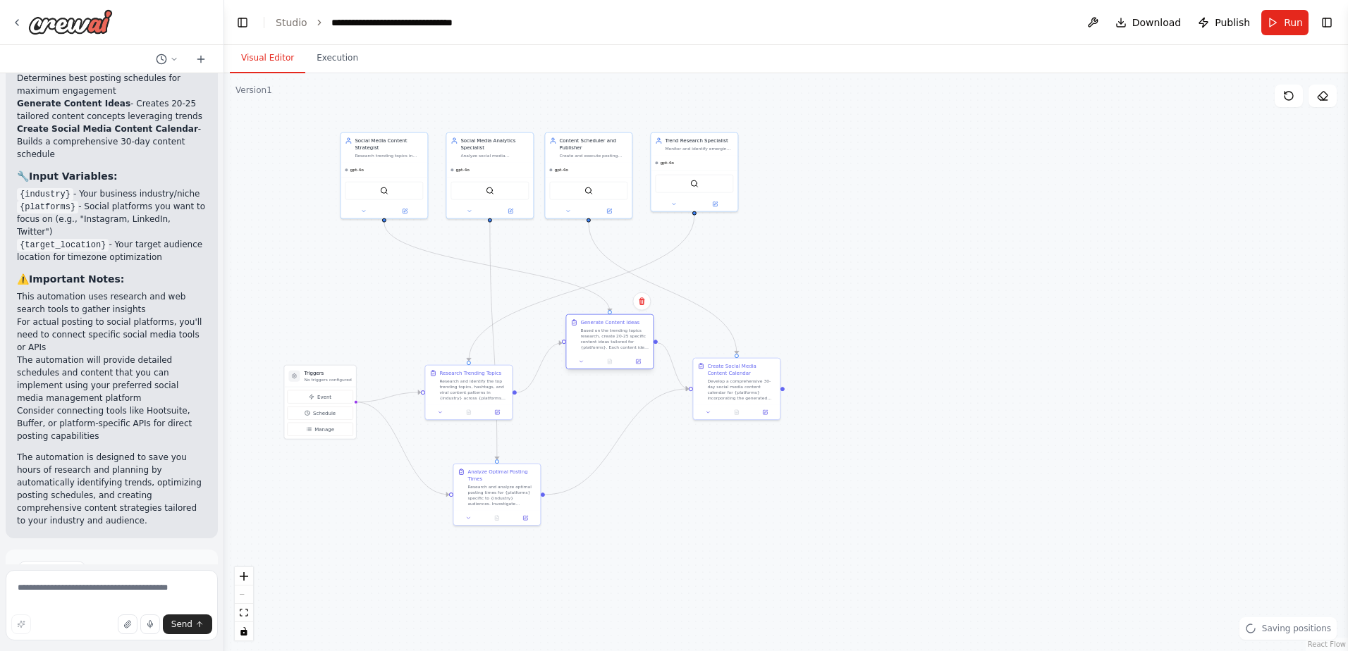
click at [601, 326] on div "Generate Content Ideas Based on the trending topics research, create 20-25 spec…" at bounding box center [614, 334] width 68 height 31
drag, startPoint x: 721, startPoint y: 369, endPoint x: 636, endPoint y: 417, distance: 97.5
click at [845, 428] on div "Create Social Media Content Calendar" at bounding box center [868, 426] width 68 height 14
drag, startPoint x: 477, startPoint y: 394, endPoint x: 443, endPoint y: 397, distance: 34.0
click at [443, 397] on div "Research and identify the top trending topics, hashtags, and viral content patt…" at bounding box center [438, 388] width 68 height 23
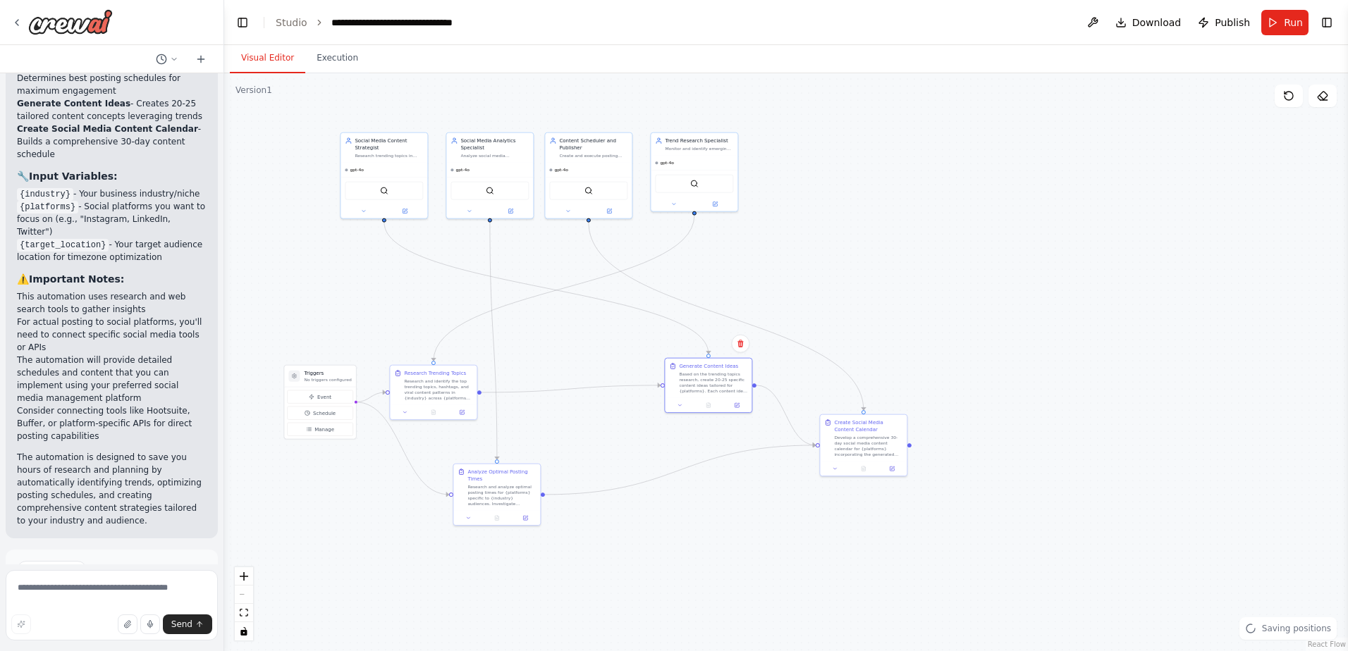
drag, startPoint x: 611, startPoint y: 345, endPoint x: 550, endPoint y: 383, distance: 72.2
click at [710, 387] on div "Based on the trending topics research, create 20-25 specific content ideas tail…" at bounding box center [713, 382] width 68 height 23
drag, startPoint x: 450, startPoint y: 388, endPoint x: 576, endPoint y: 393, distance: 126.3
click at [576, 393] on div "Research and identify the top trending topics, hashtags, and viral content patt…" at bounding box center [558, 395] width 68 height 23
drag, startPoint x: 500, startPoint y: 495, endPoint x: 492, endPoint y: 493, distance: 7.9
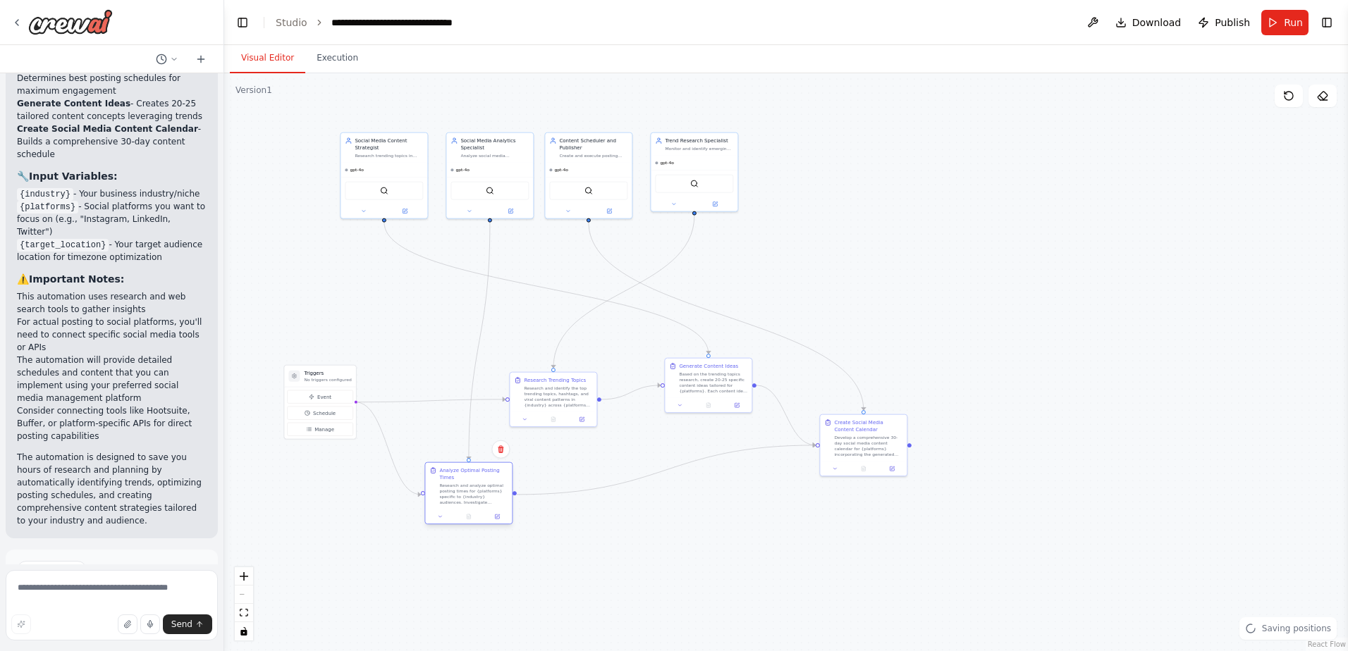
click at [473, 496] on div "Research and analyze optimal posting times for {platforms} specific to {industr…" at bounding box center [473, 494] width 68 height 23
drag, startPoint x: 864, startPoint y: 452, endPoint x: 779, endPoint y: 401, distance: 99.3
click at [853, 448] on div "Develop a comprehensive 30-day social media content calendar for {platforms} in…" at bounding box center [861, 446] width 68 height 23
click at [326, 55] on button "Execution" at bounding box center [337, 59] width 64 height 30
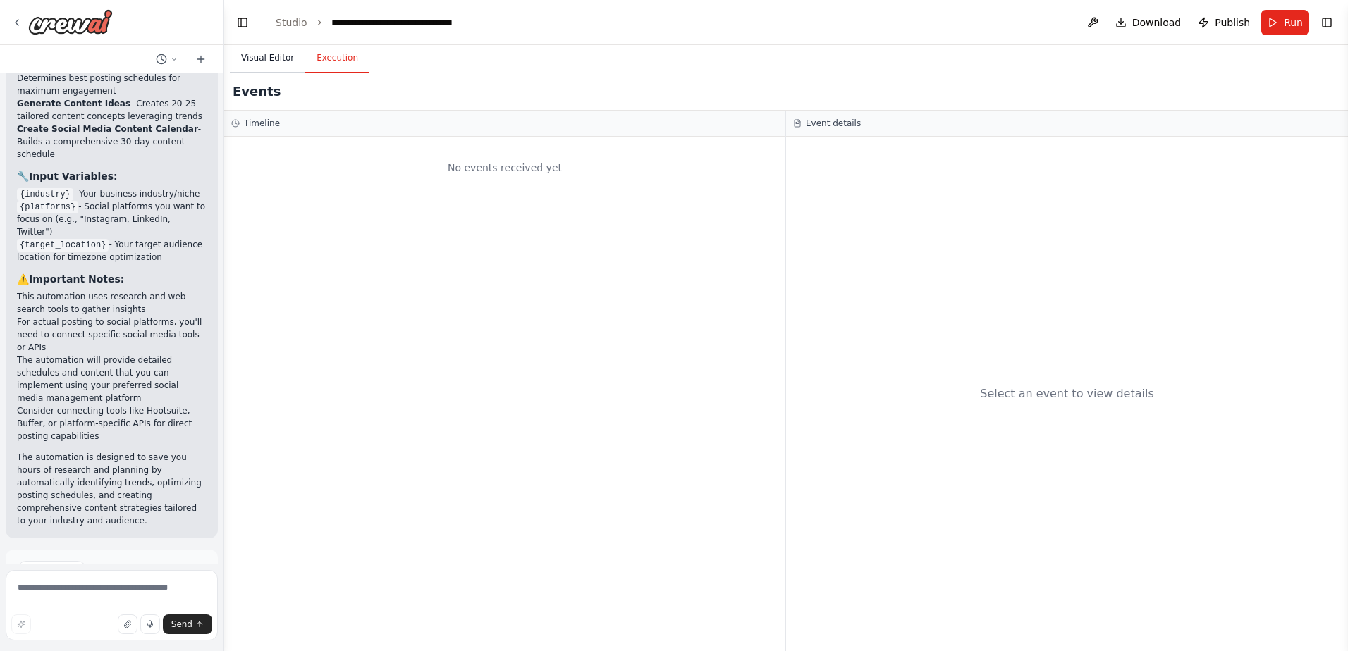
click at [265, 61] on button "Visual Editor" at bounding box center [267, 59] width 75 height 30
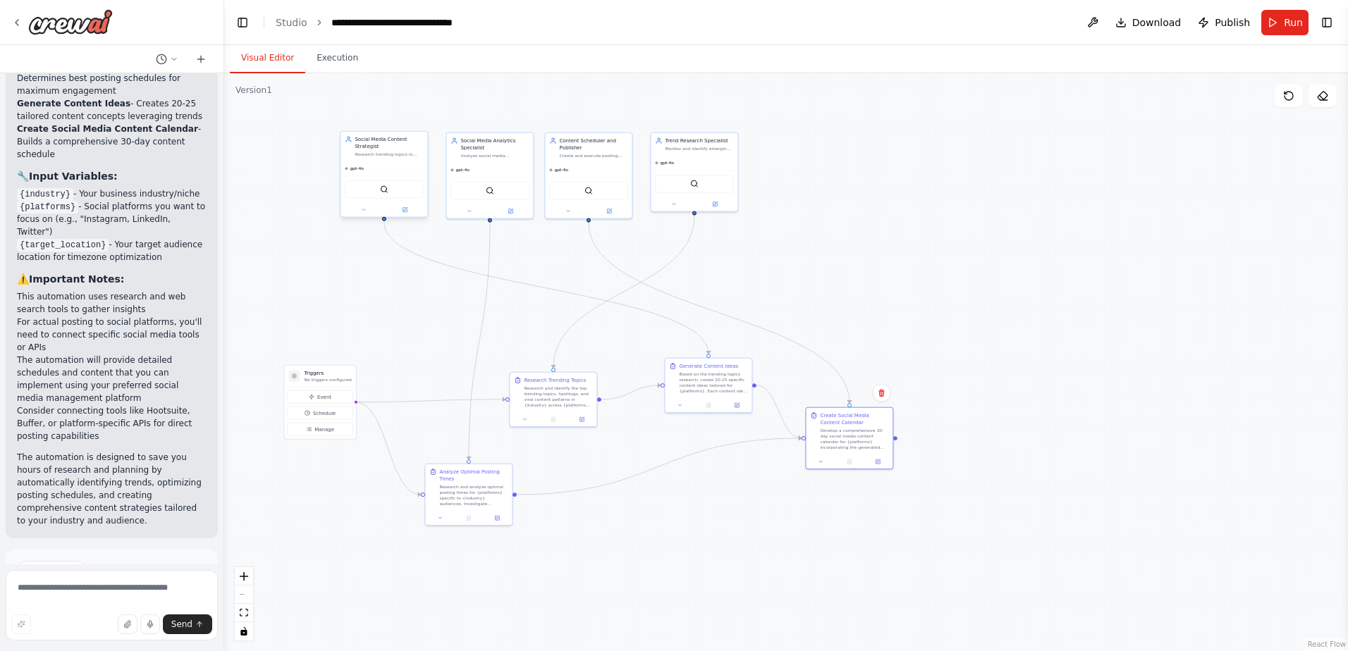
click at [395, 152] on div "Research trending topics in {industry}, analyze competitor content, and generat…" at bounding box center [389, 155] width 68 height 6
click at [145, 498] on button "Run Automation" at bounding box center [112, 630] width 190 height 23
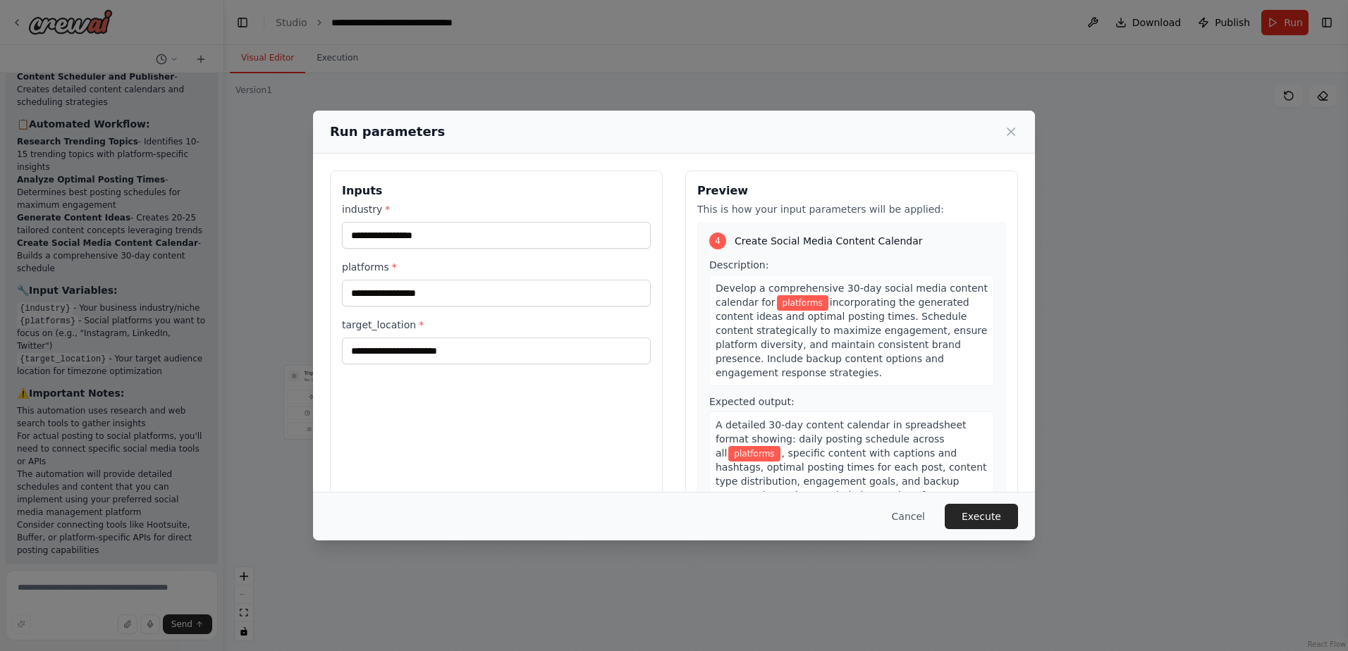
scroll to position [961, 0]
